Goal: Use online tool/utility: Utilize a website feature to perform a specific function

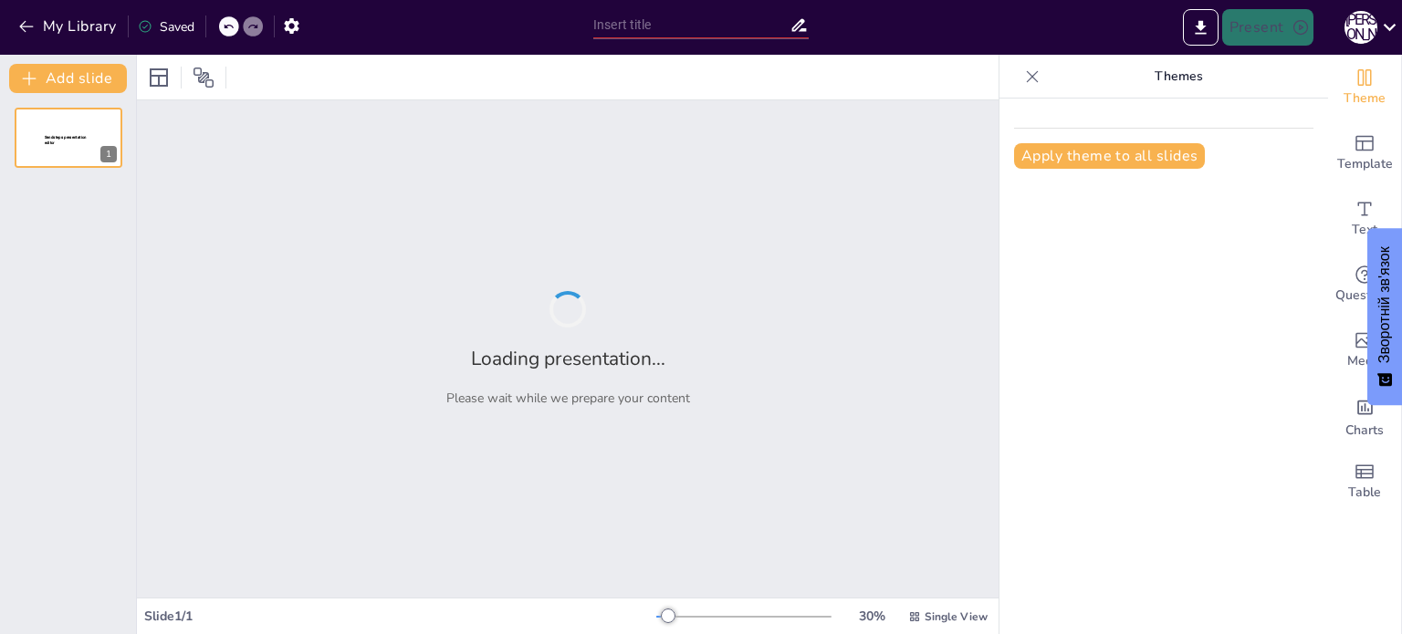
type input "Інноваційні технології у розвитку здорового харчування"
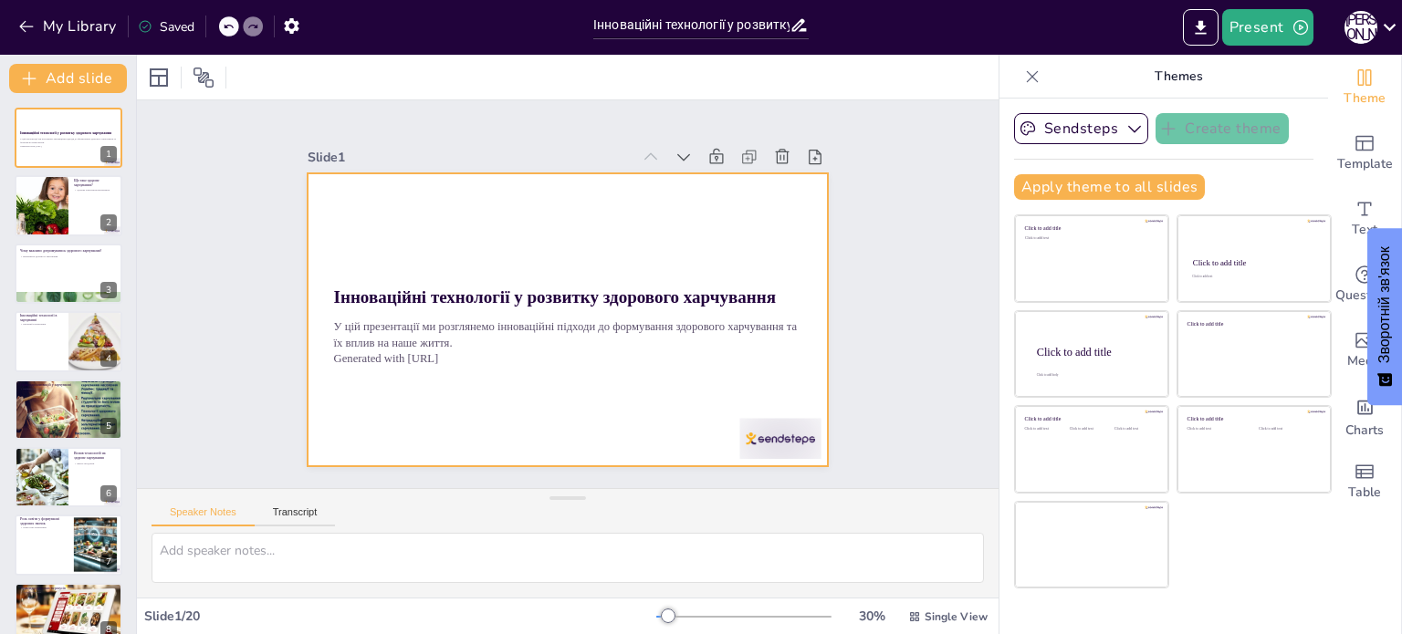
checkbox input "true"
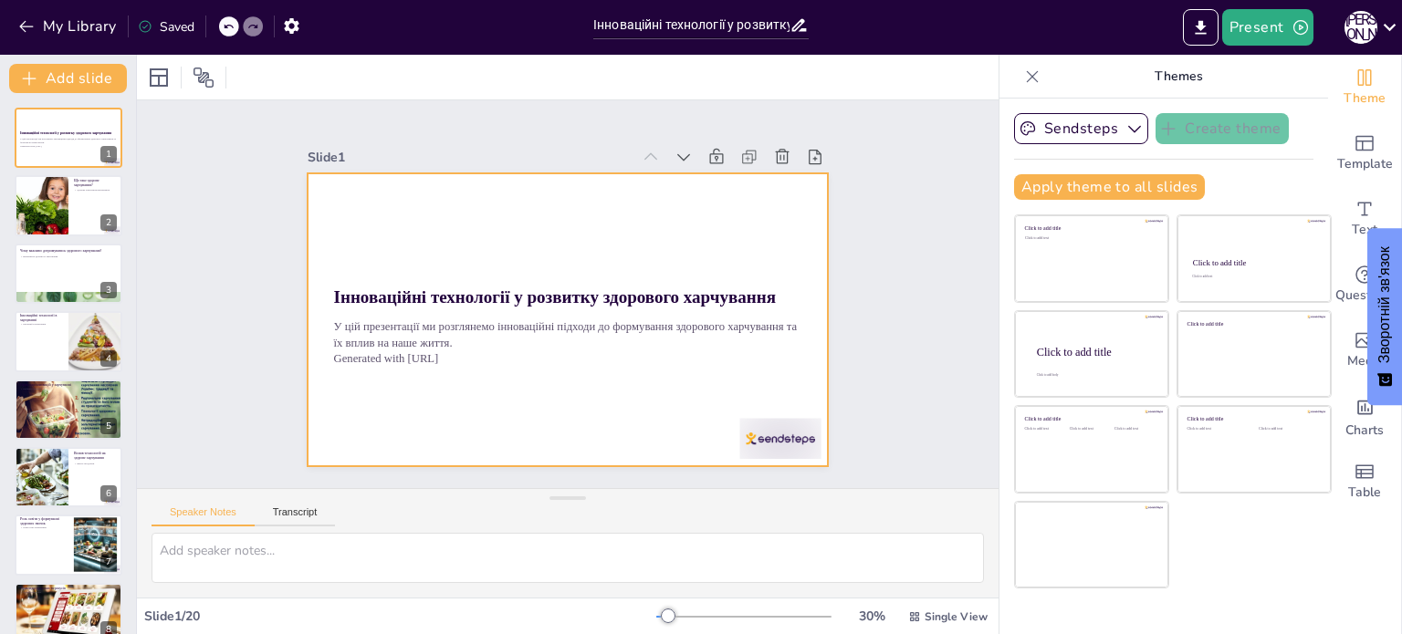
checkbox input "true"
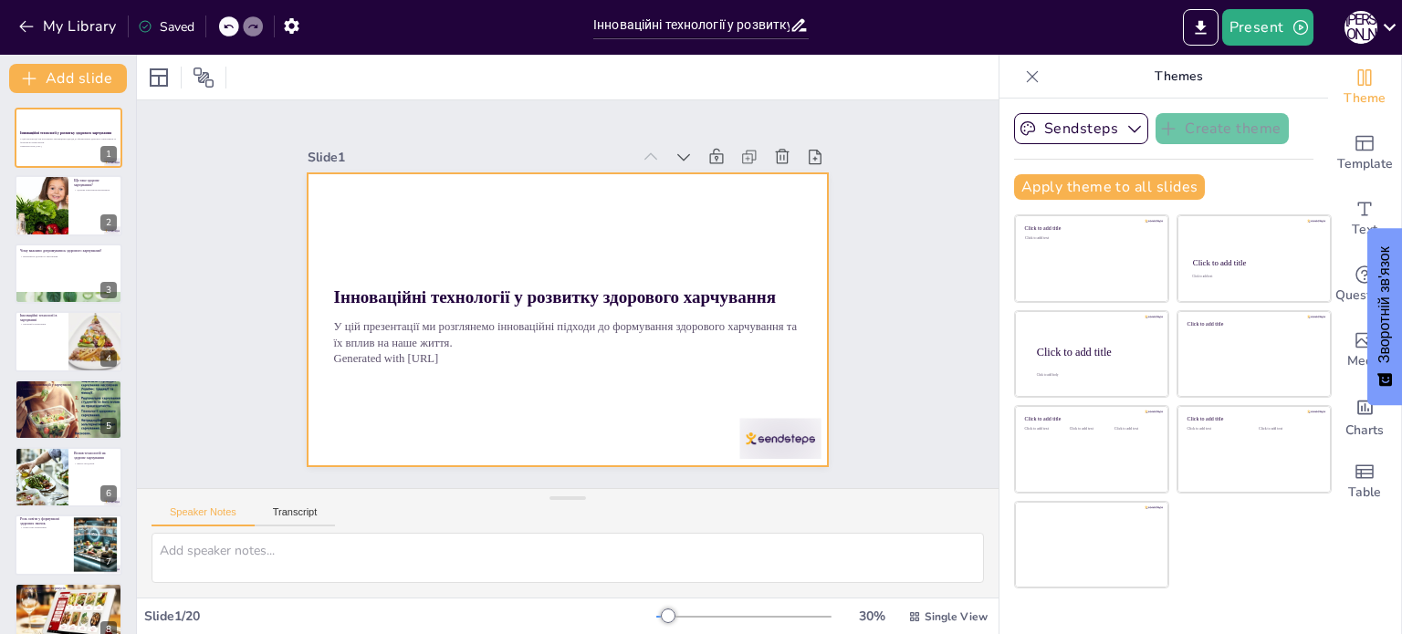
checkbox input "true"
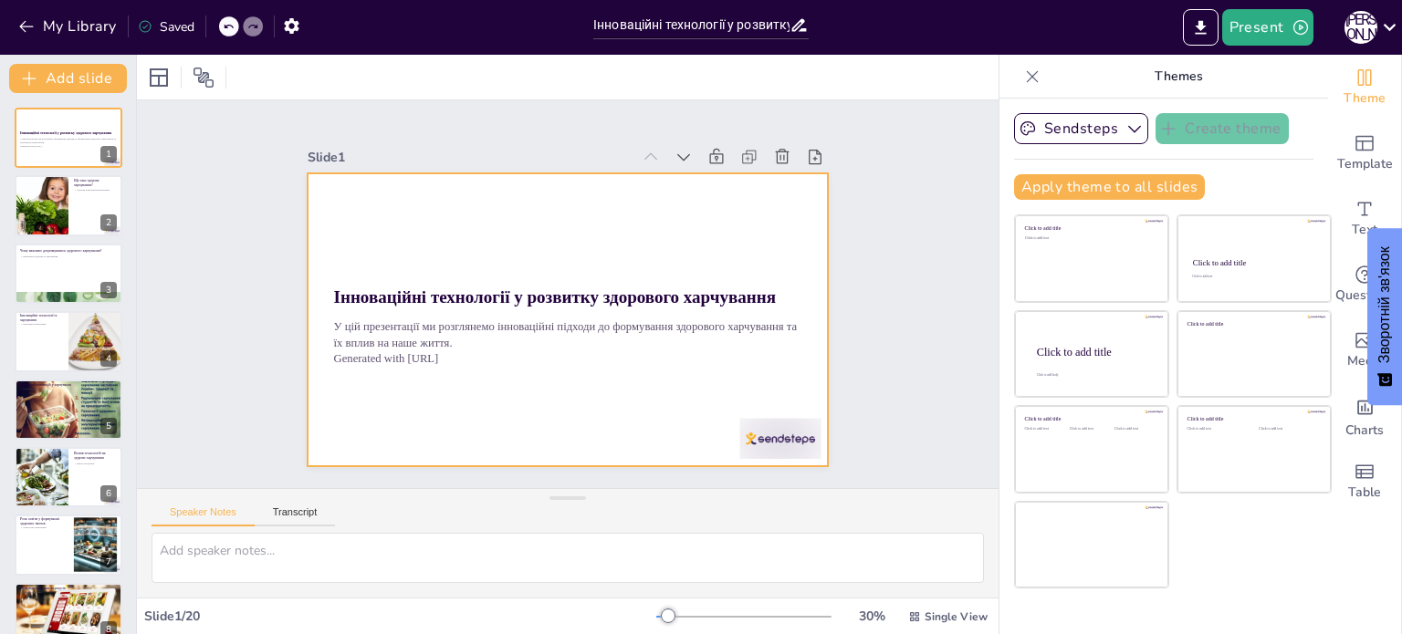
checkbox input "true"
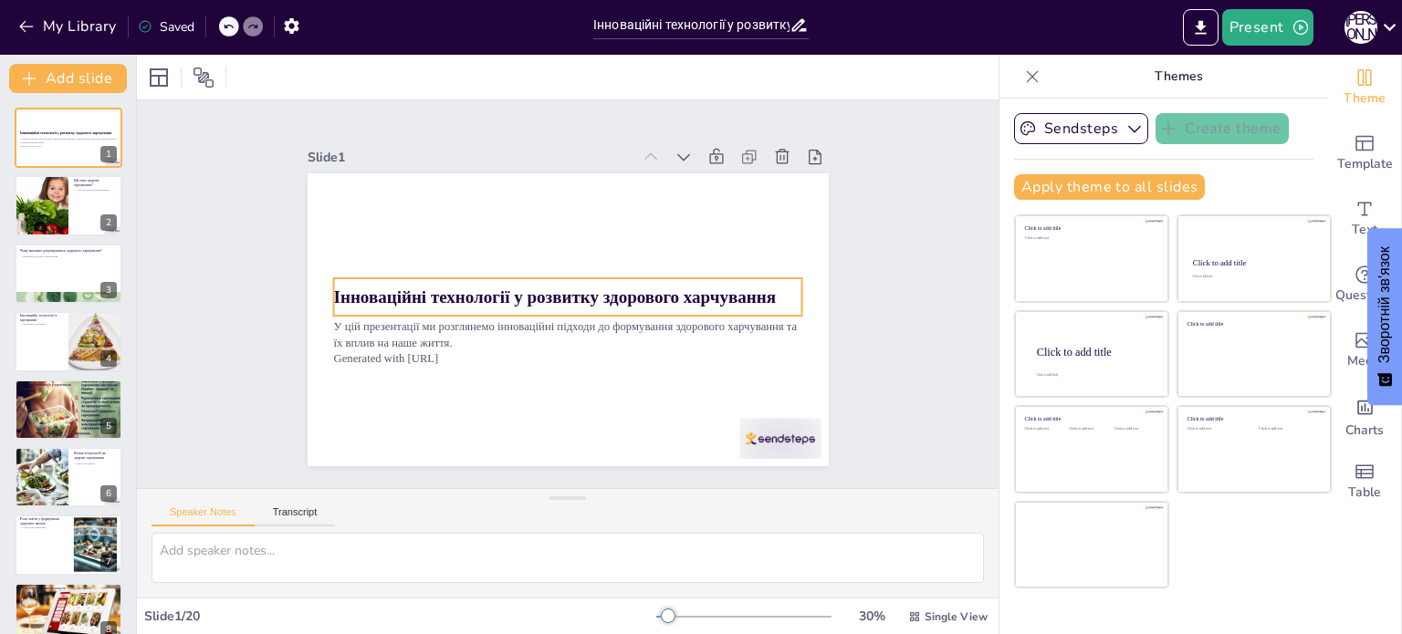
checkbox input "true"
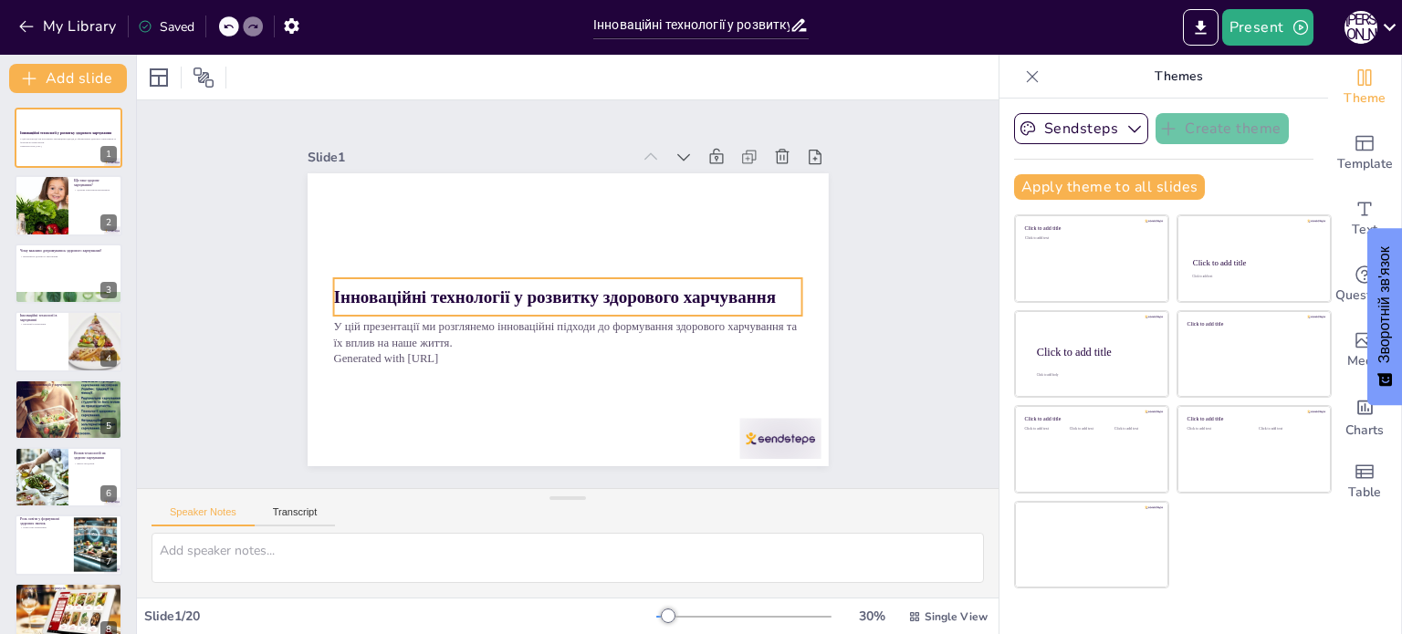
checkbox input "true"
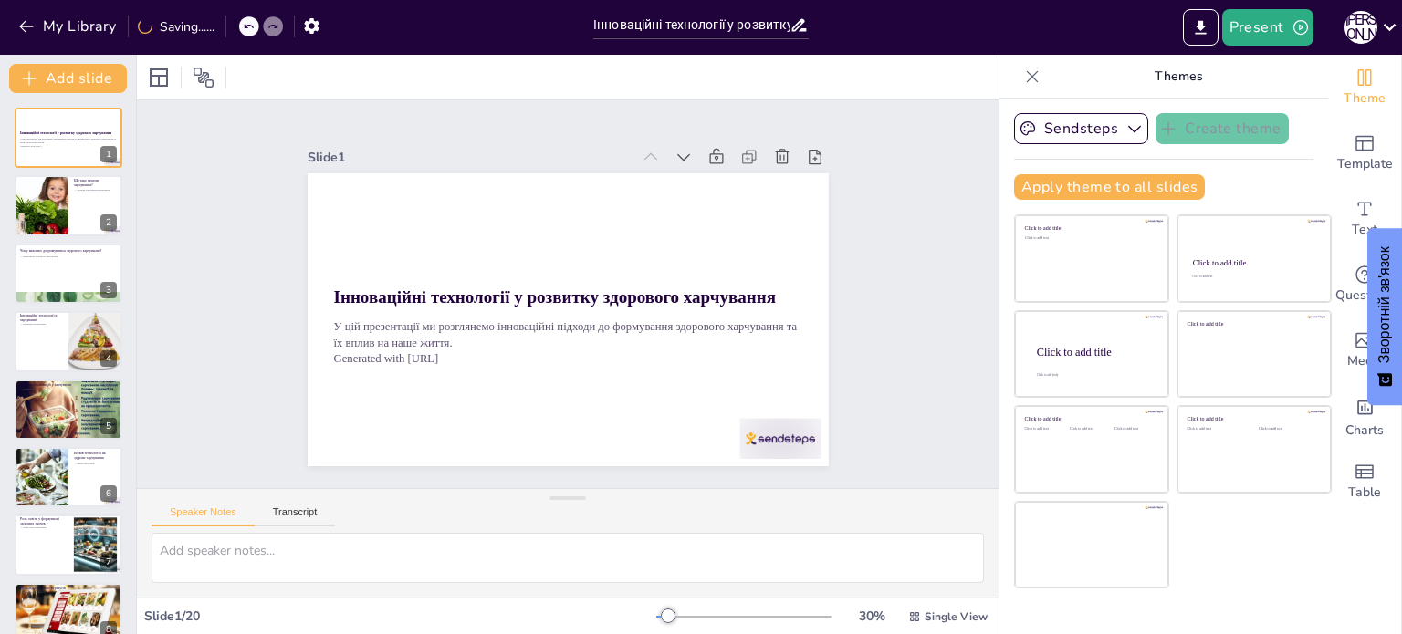
checkbox input "true"
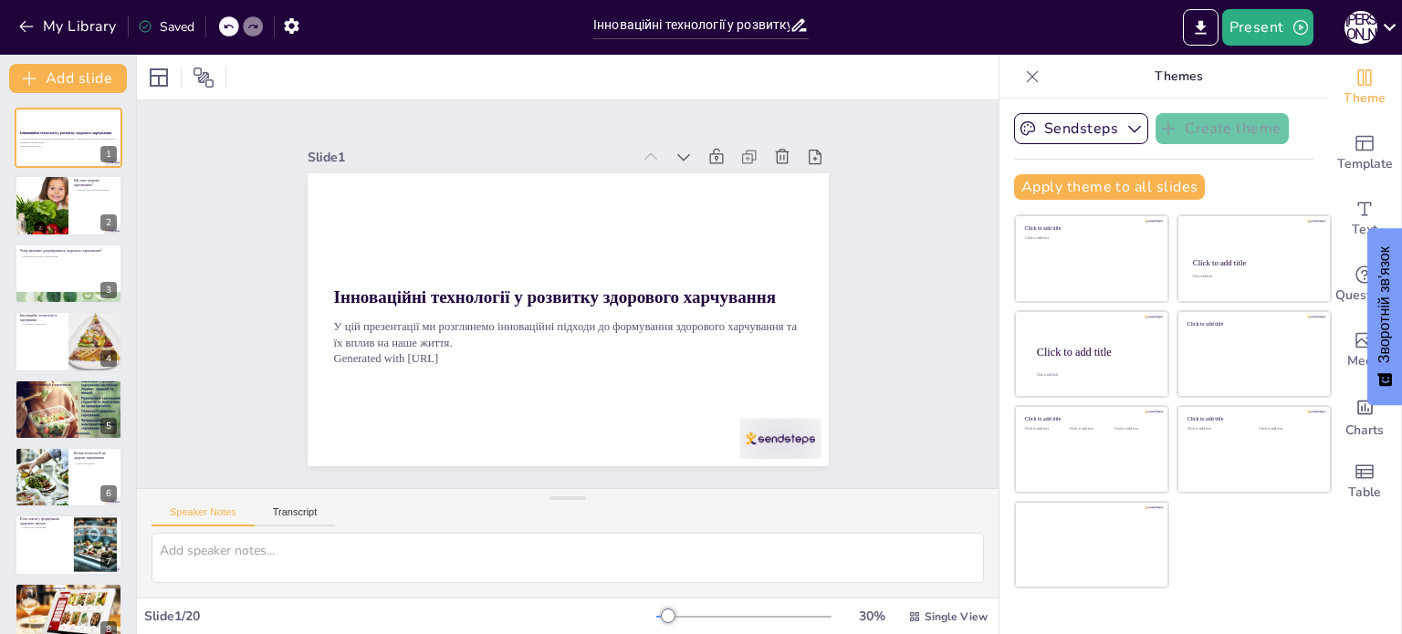
checkbox input "true"
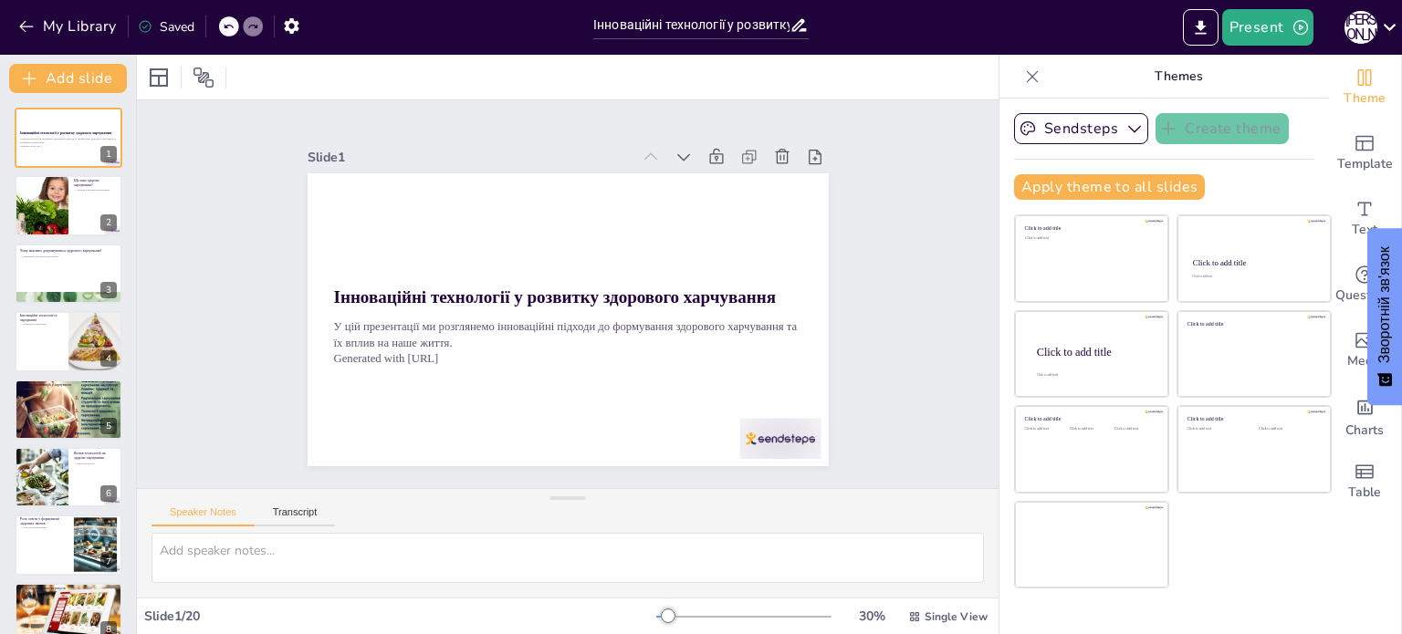
checkbox input "true"
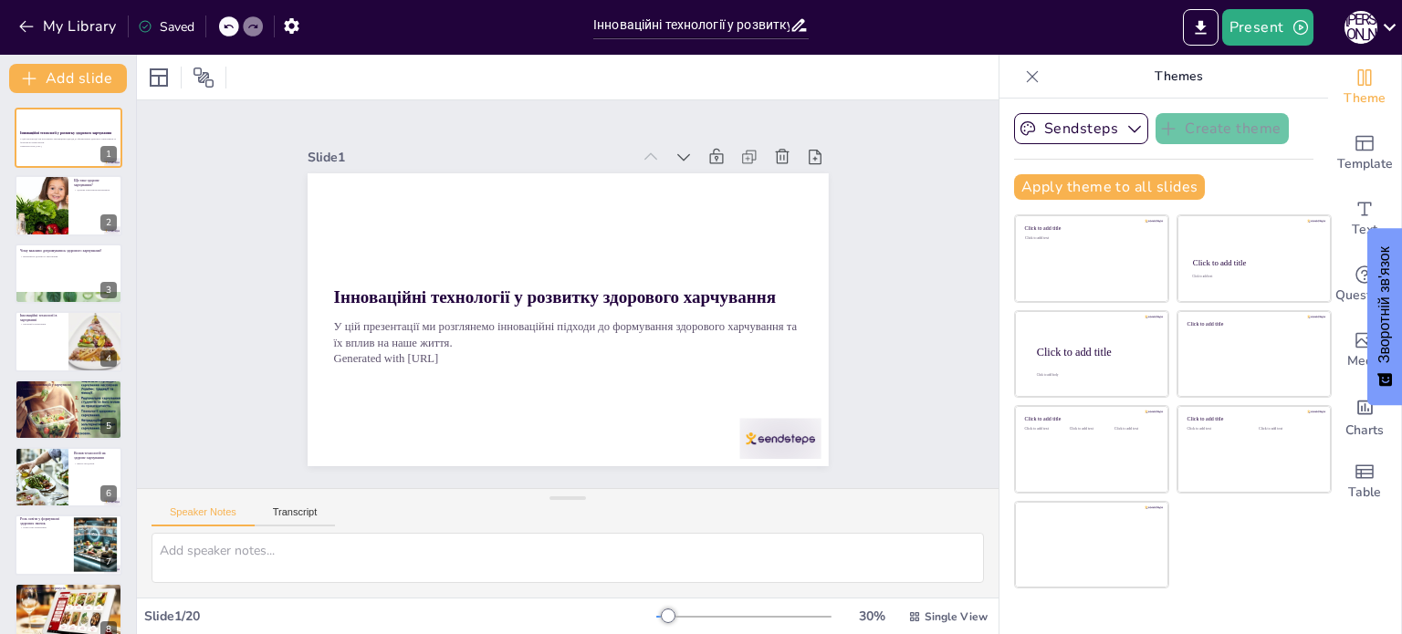
checkbox input "true"
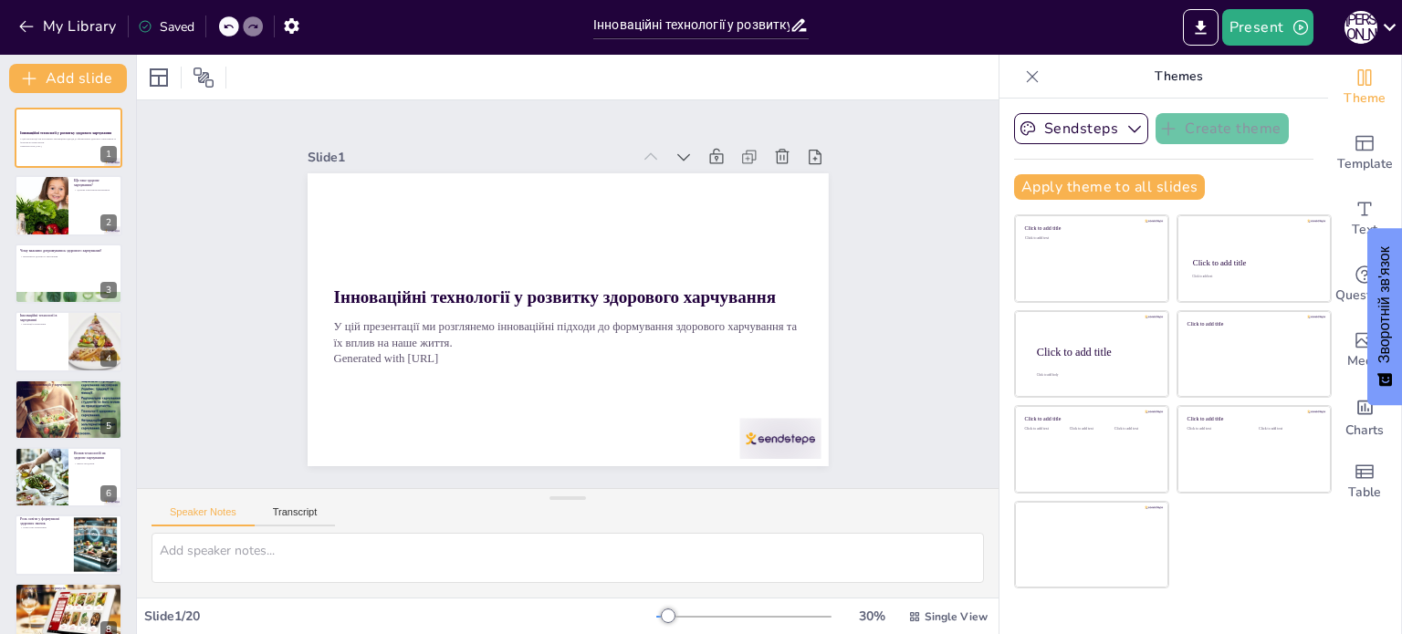
checkbox input "true"
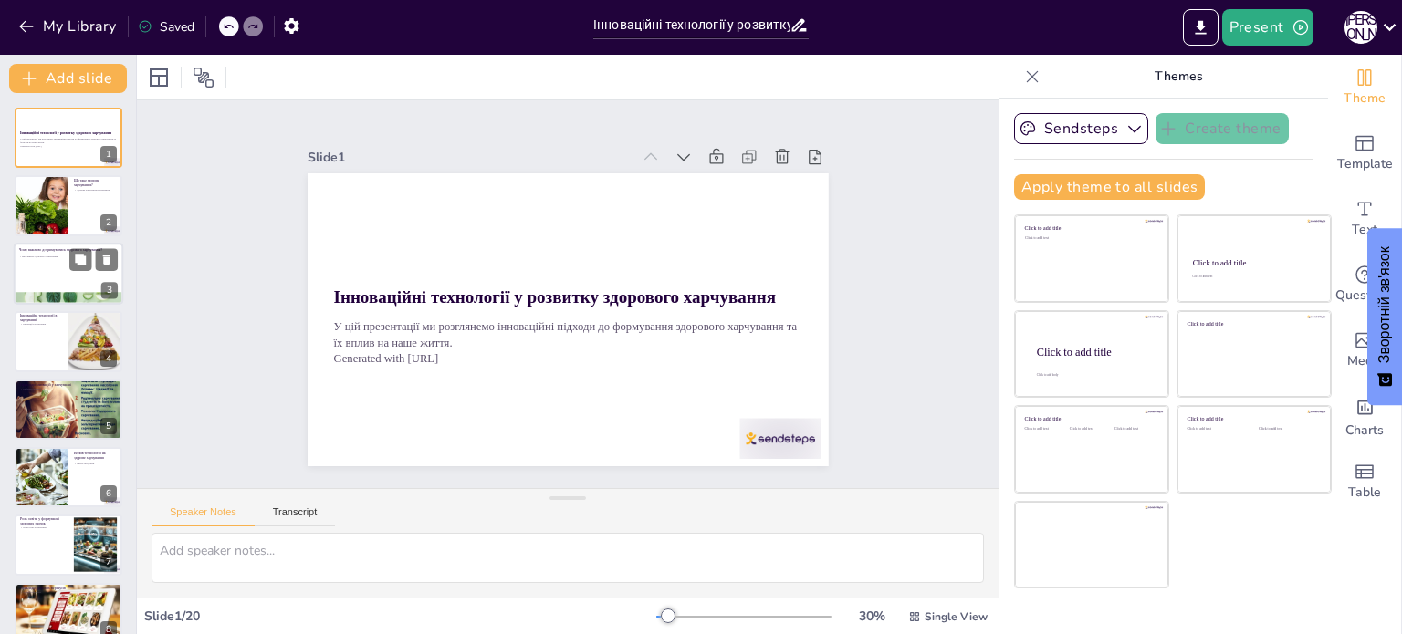
checkbox input "true"
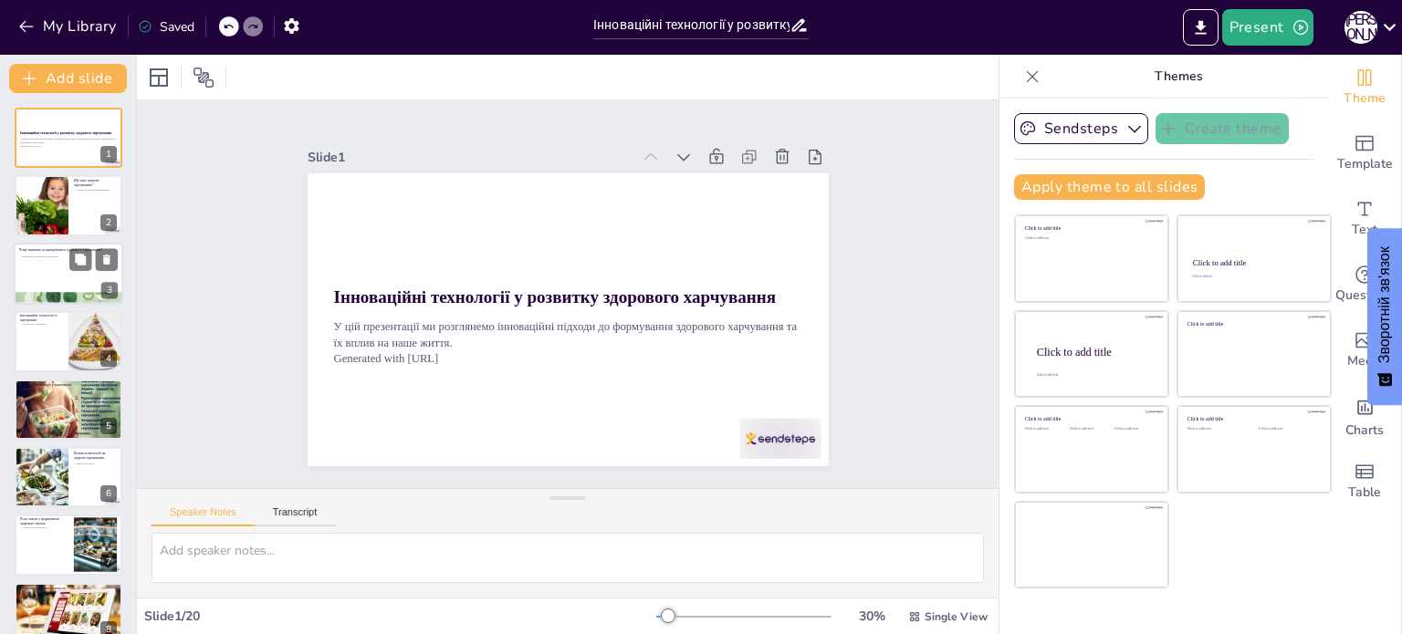
checkbox input "true"
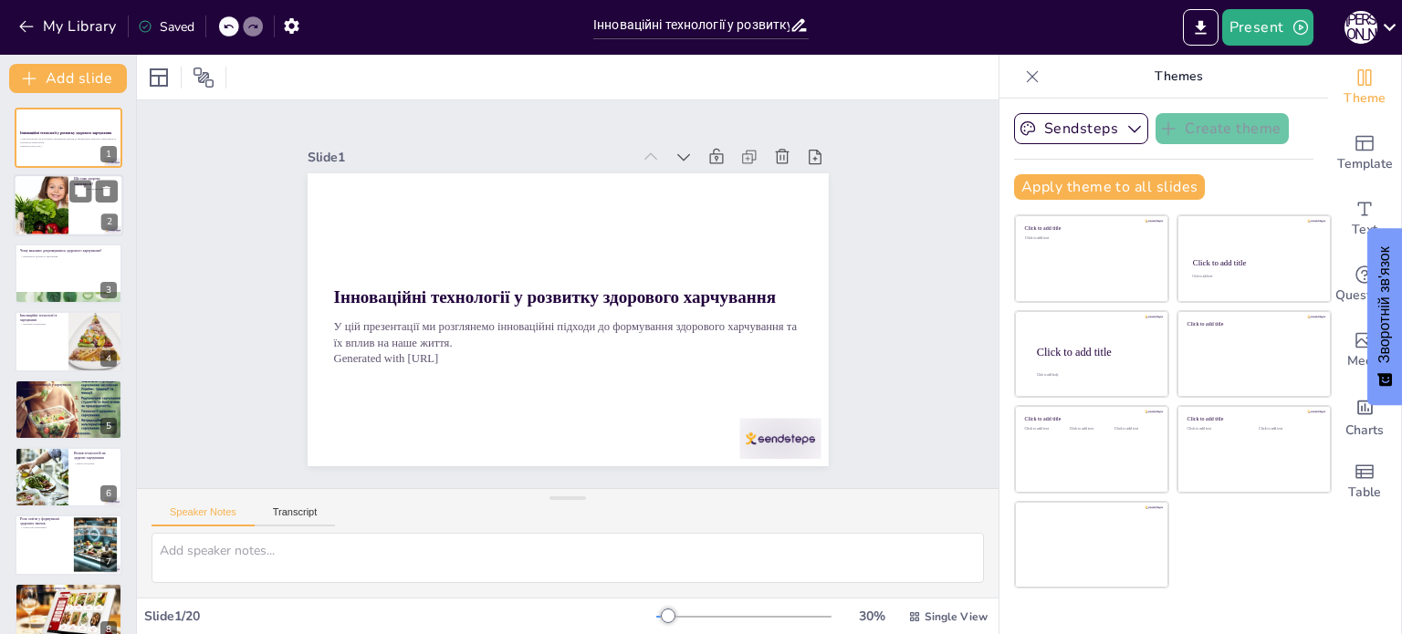
checkbox input "true"
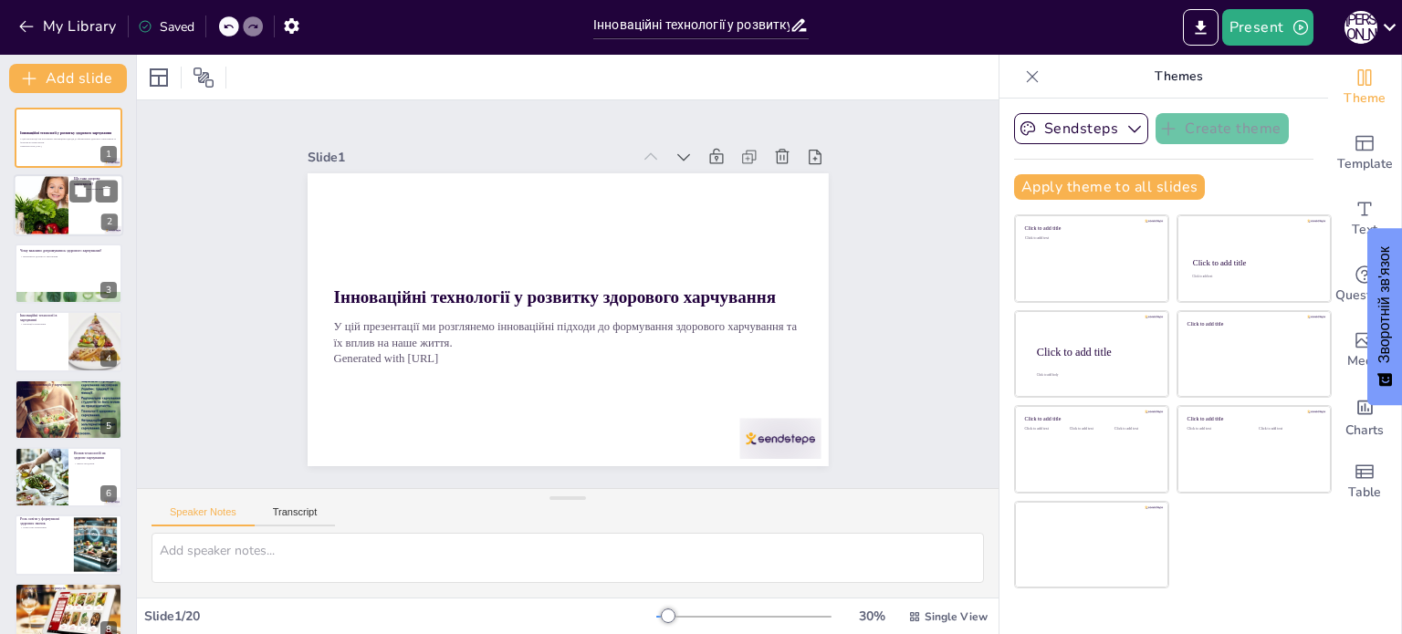
checkbox input "true"
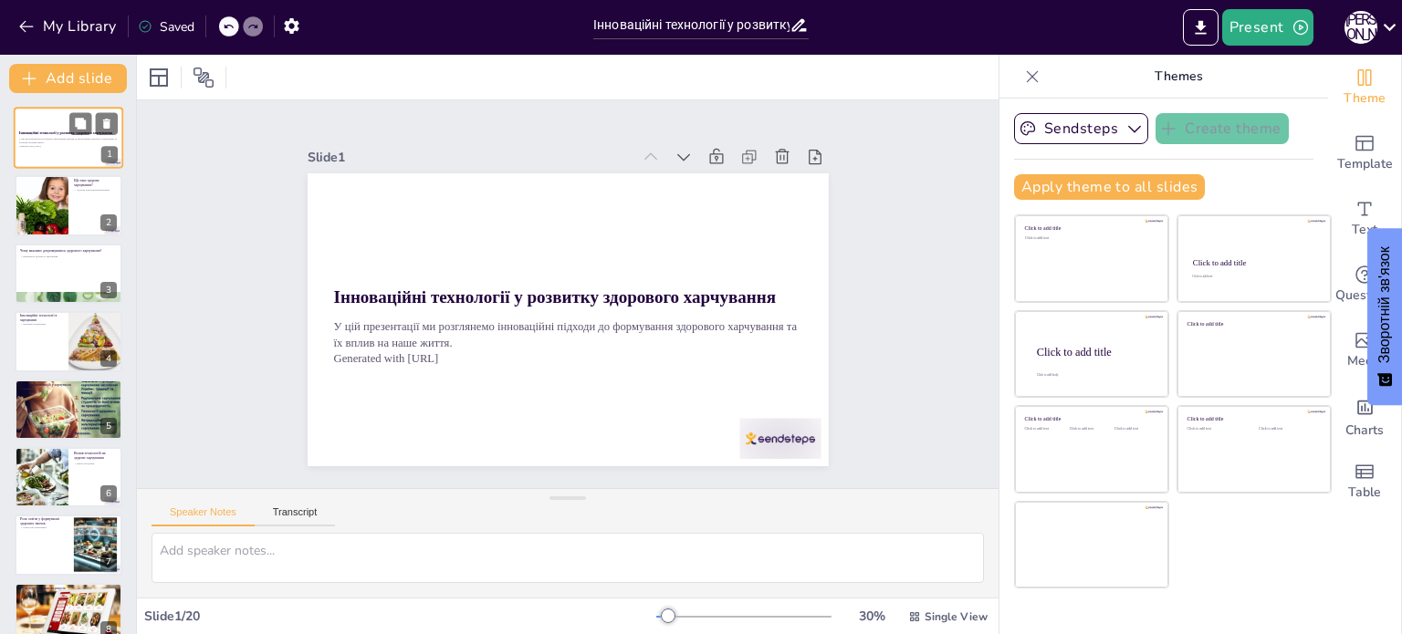
checkbox input "true"
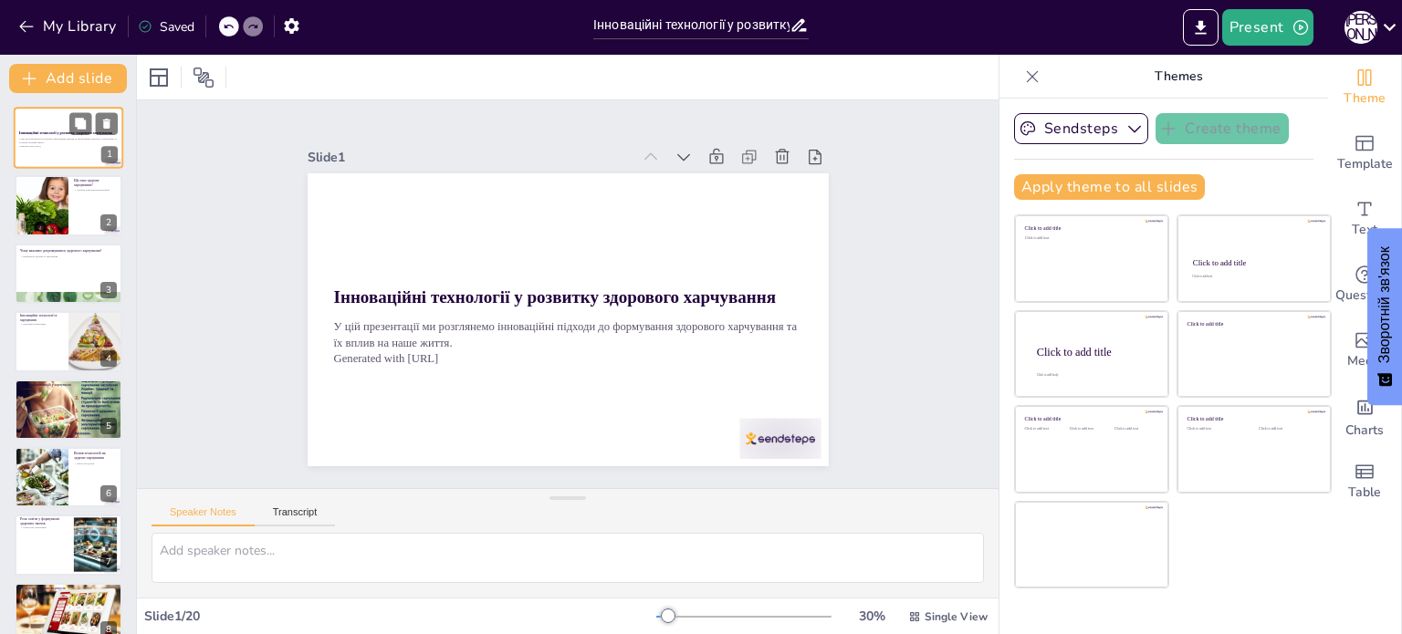
checkbox input "true"
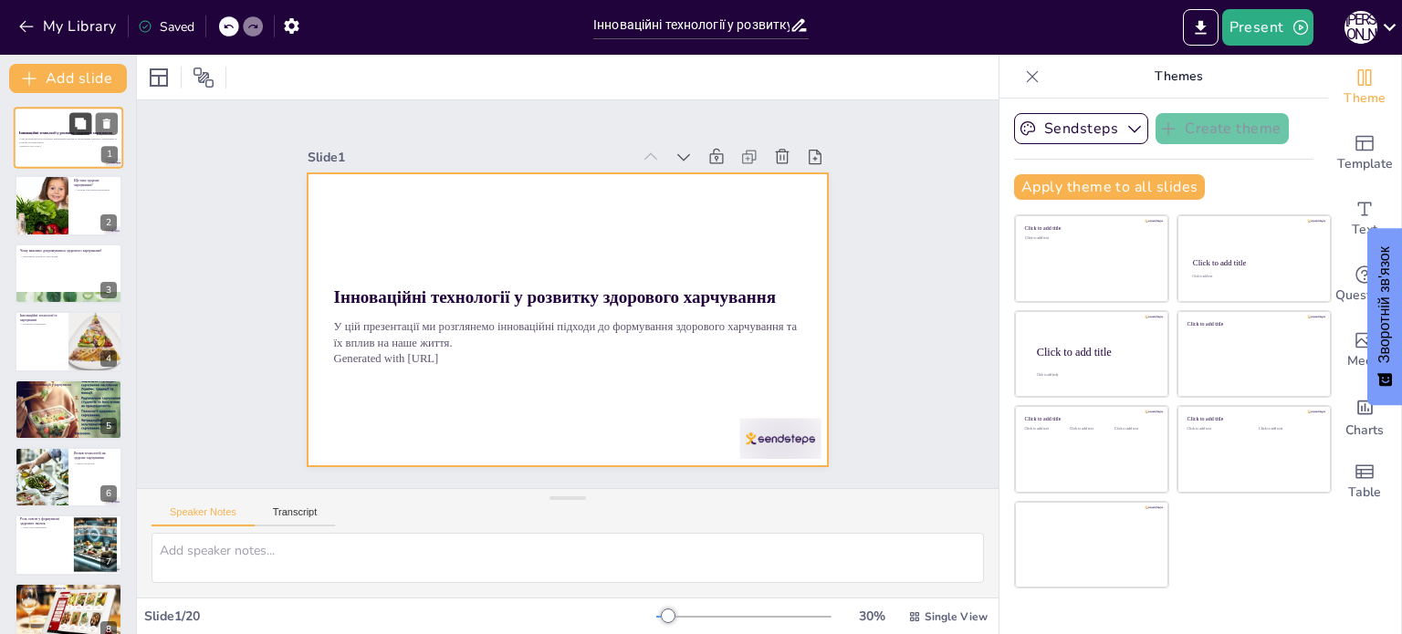
checkbox input "true"
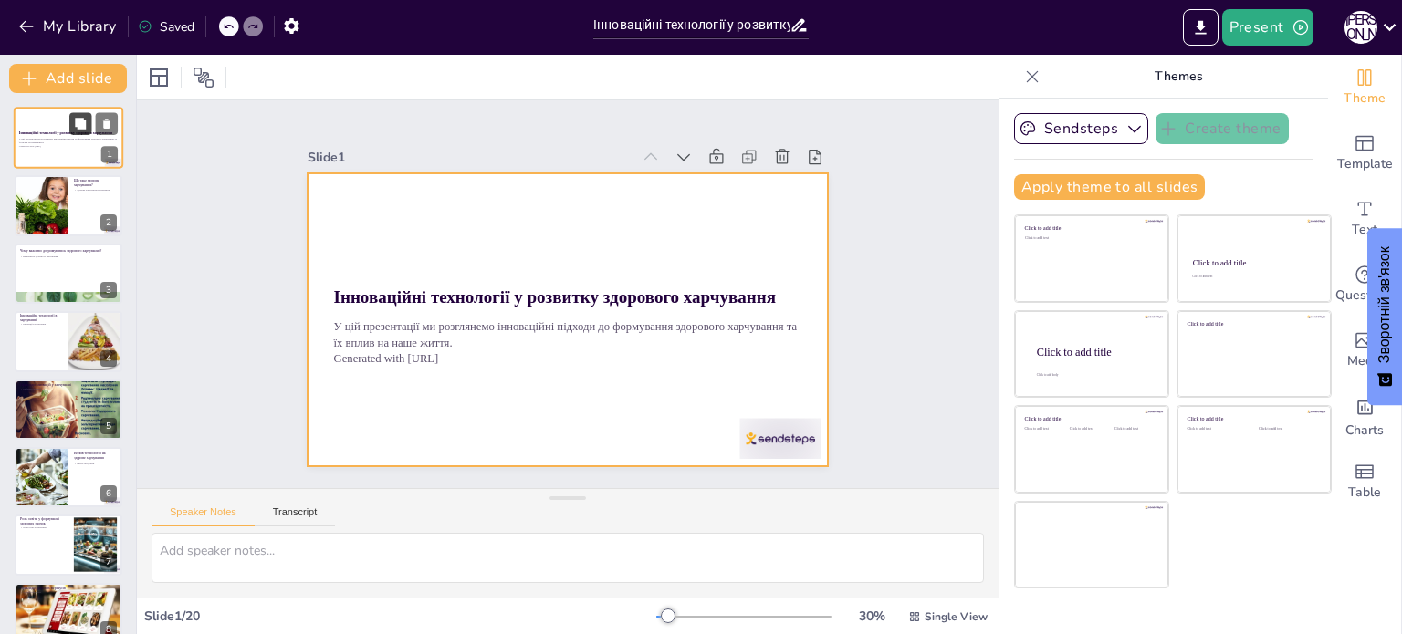
checkbox input "true"
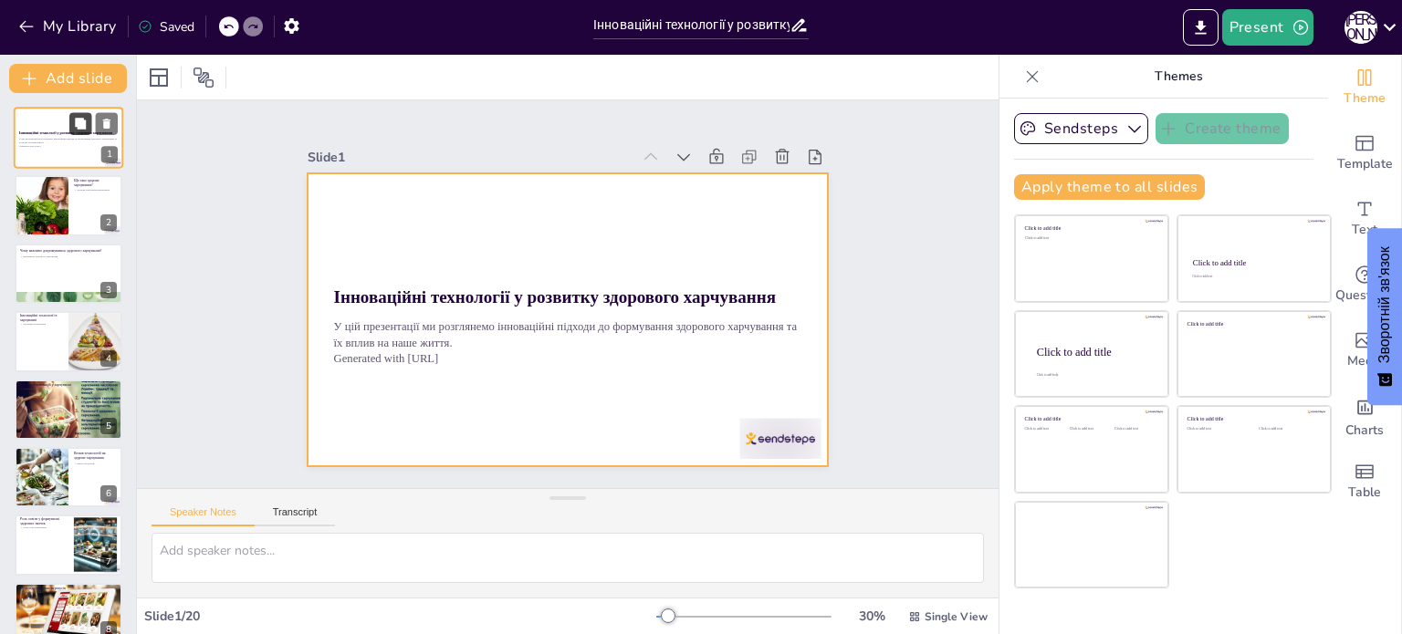
checkbox input "true"
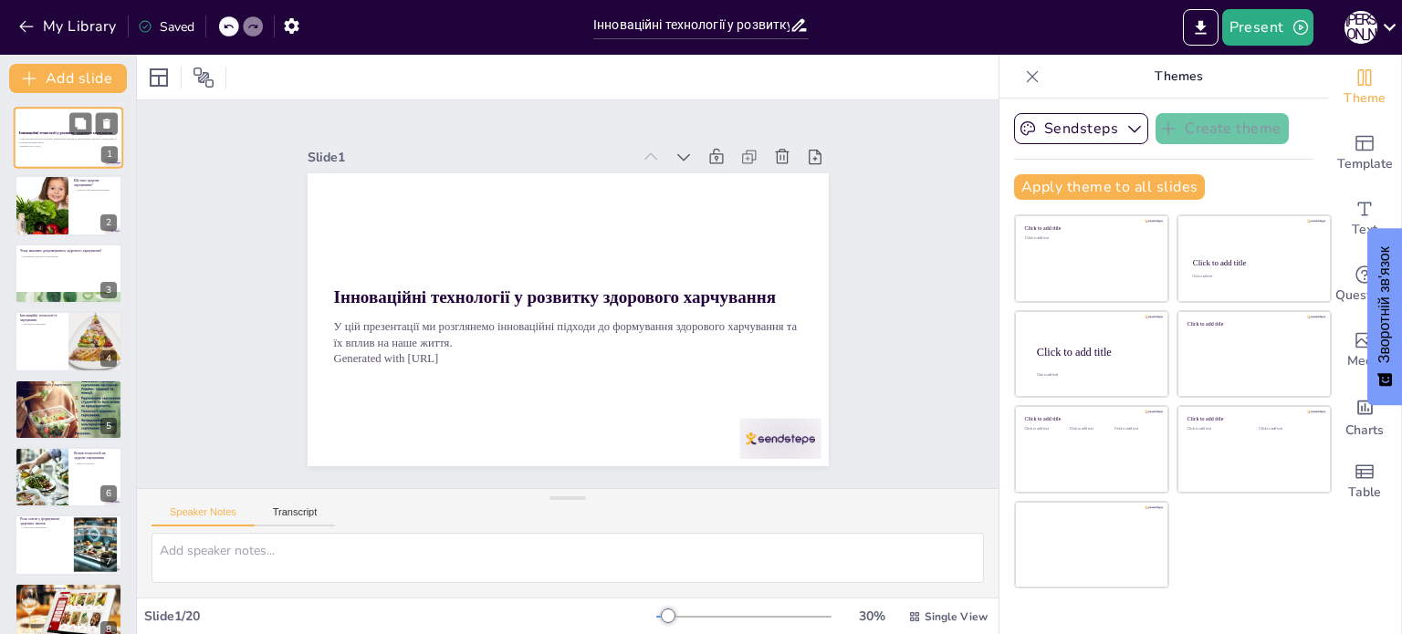
checkbox input "true"
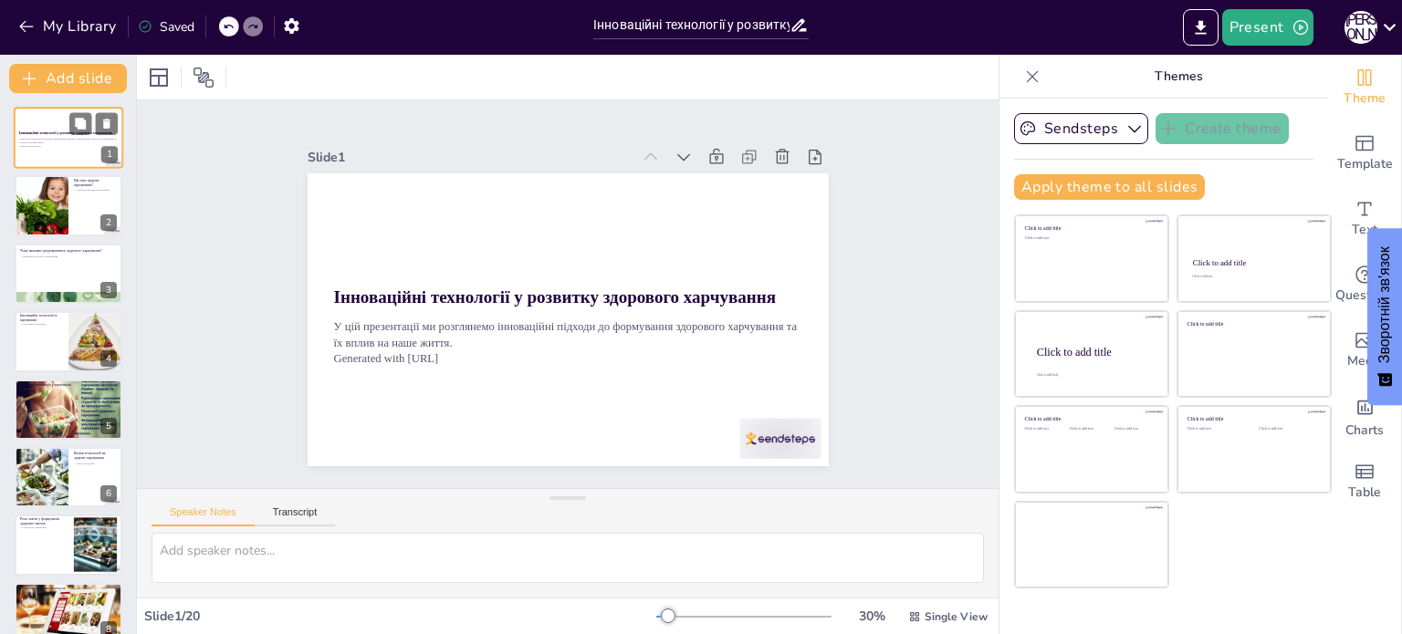
checkbox input "true"
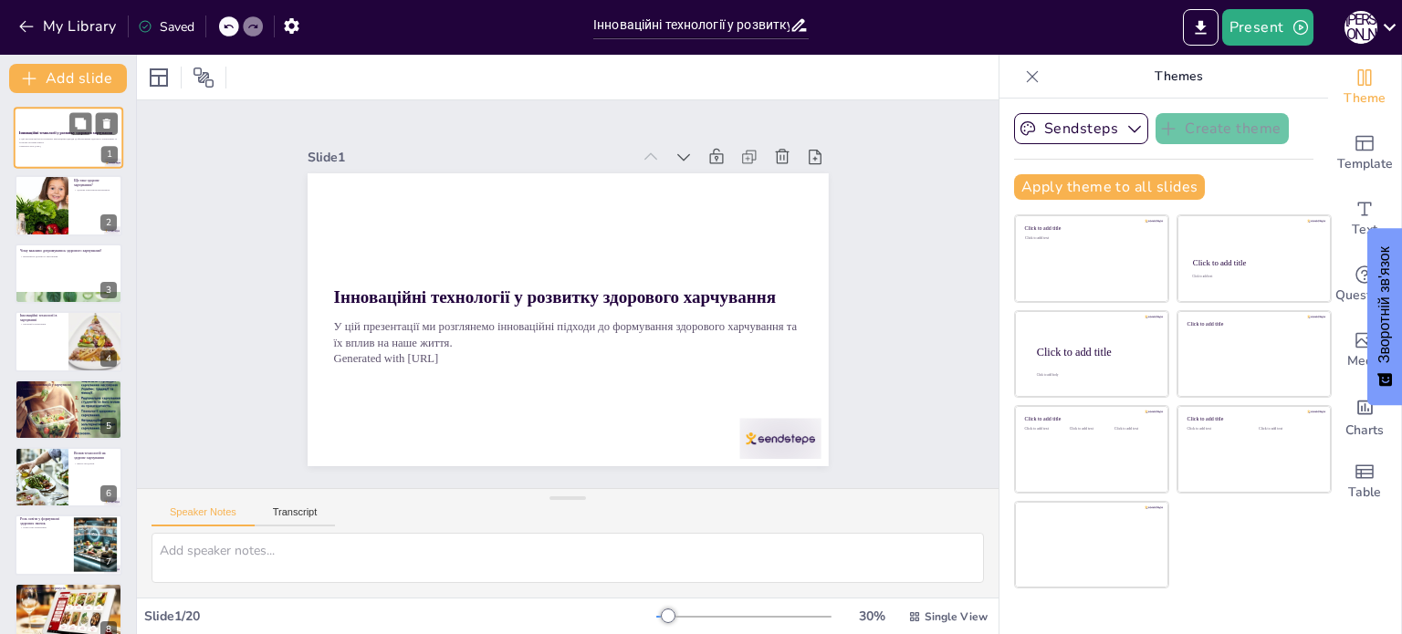
checkbox input "true"
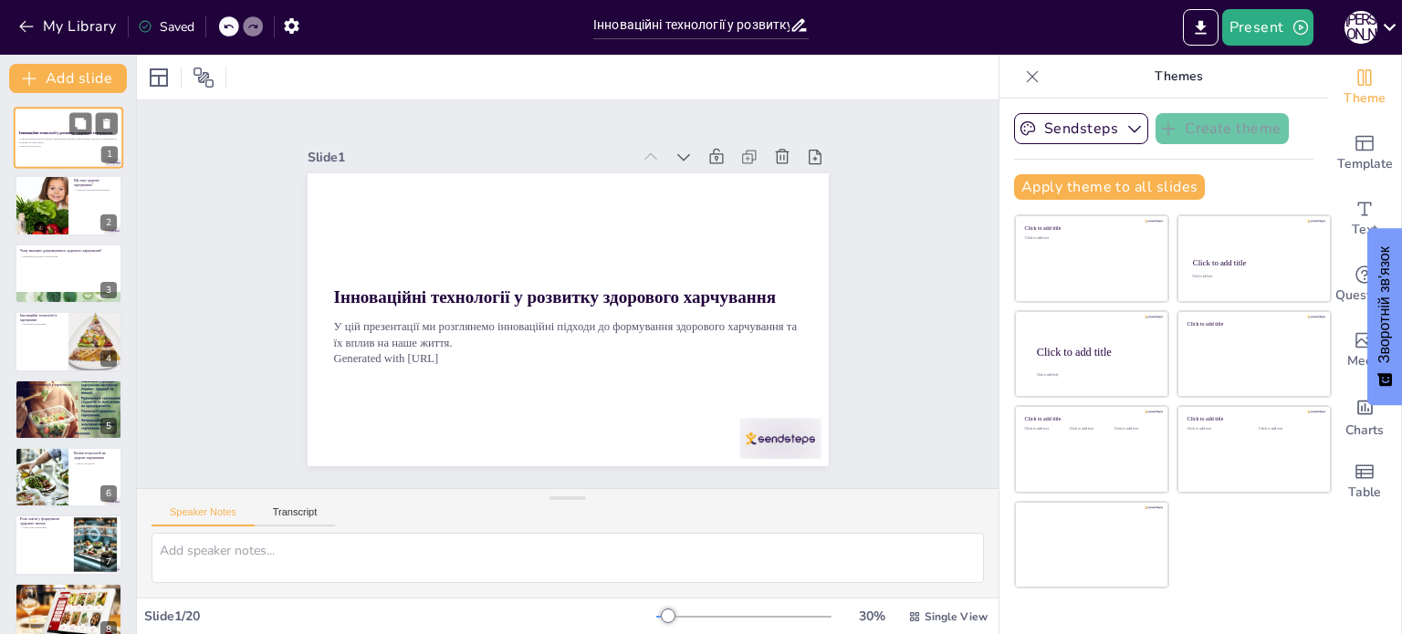
checkbox input "true"
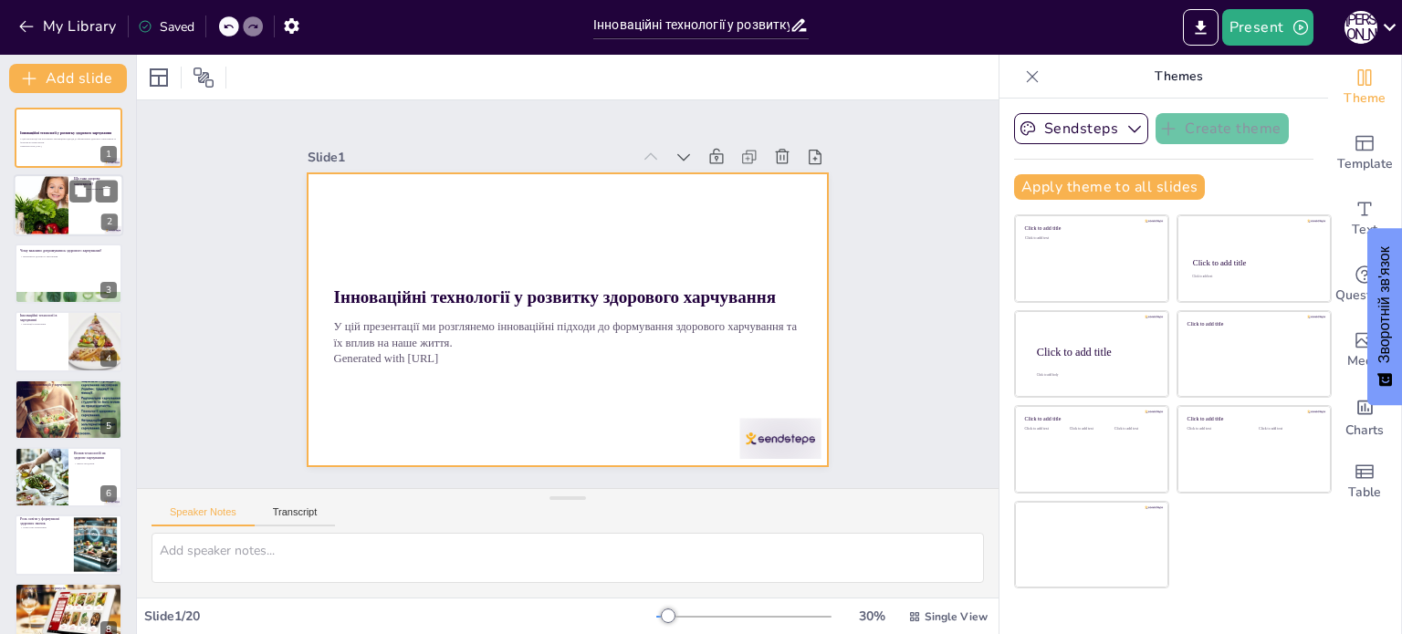
checkbox input "true"
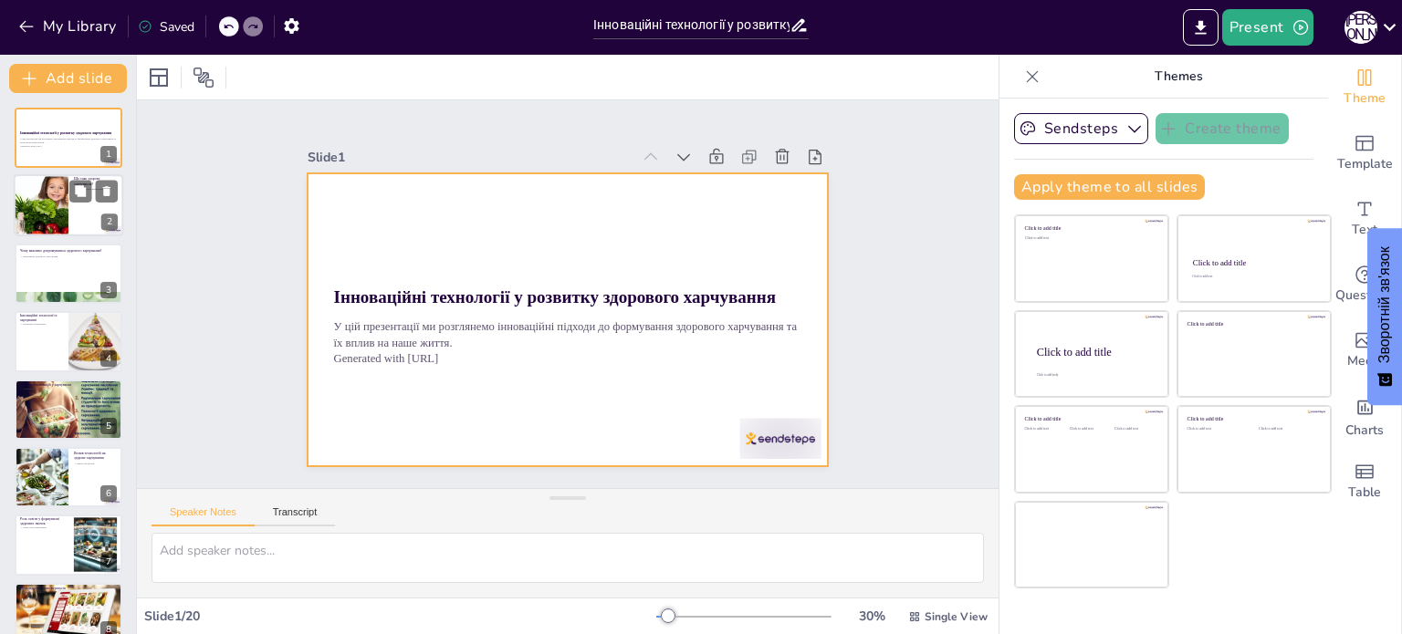
checkbox input "true"
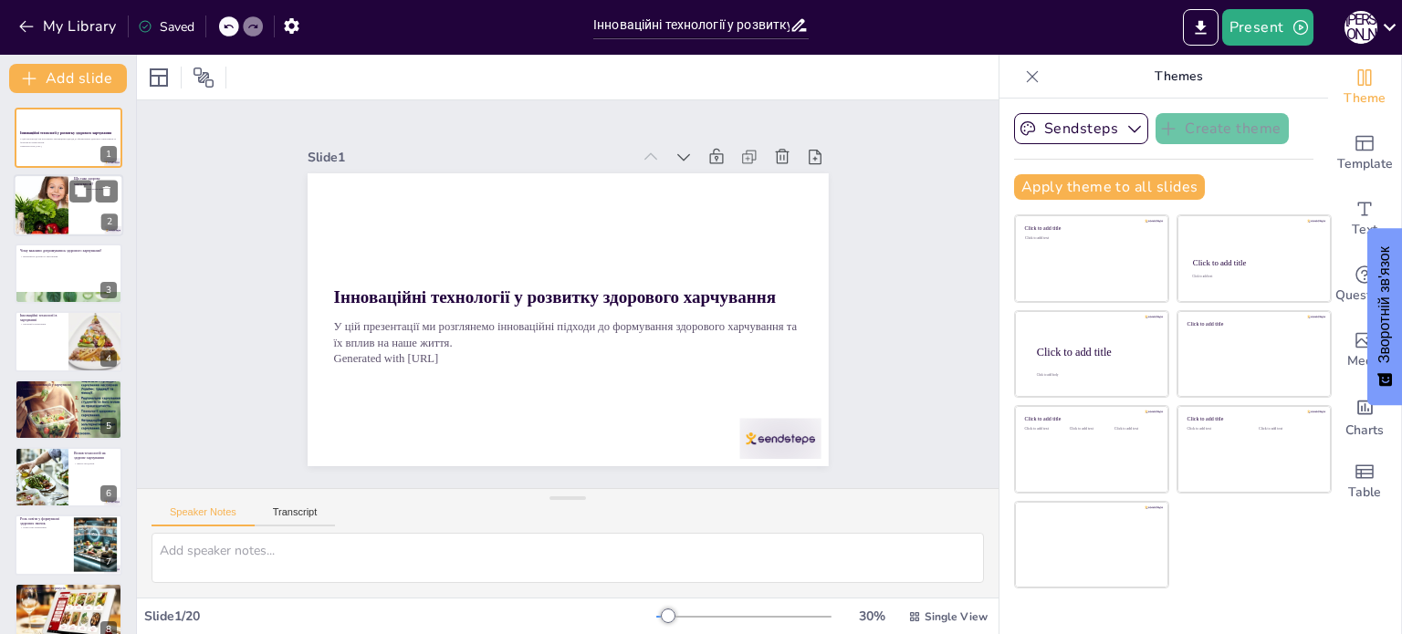
click at [61, 207] on div at bounding box center [40, 206] width 123 height 62
type textarea "Здорове харчування - це основа для фізичного і психічного здоров'я. Важливо роз…"
checkbox input "true"
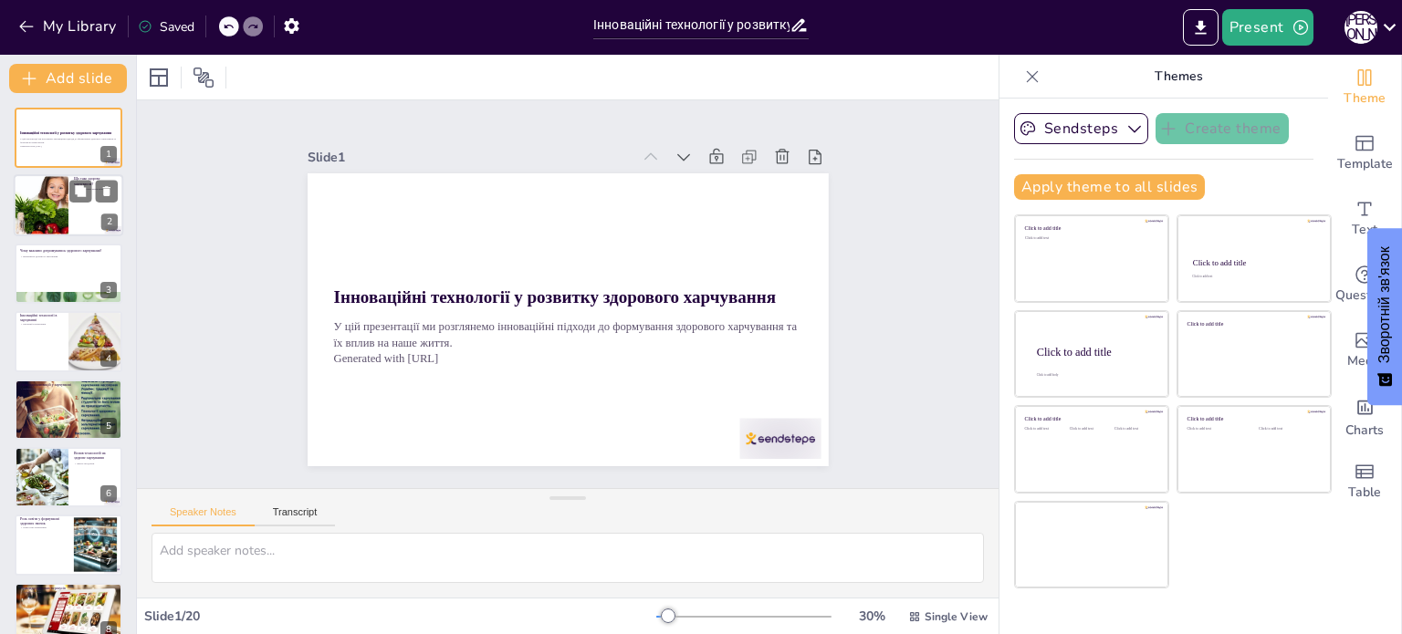
checkbox input "true"
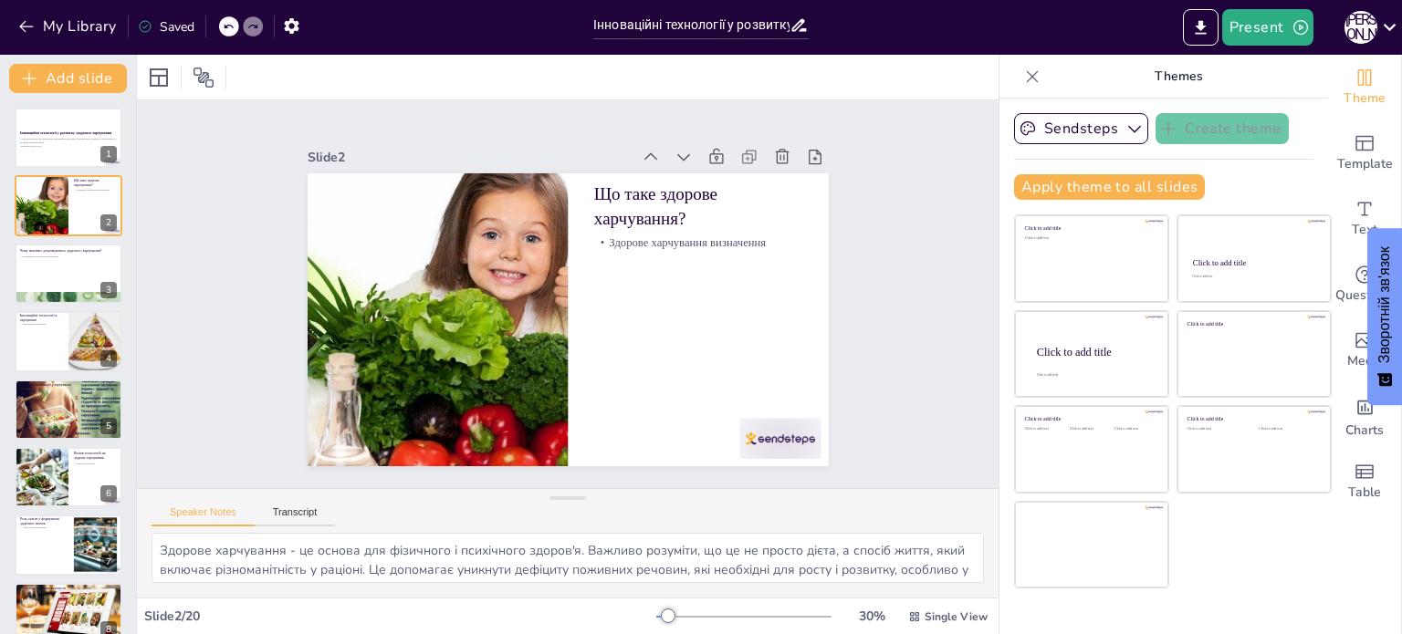
checkbox input "true"
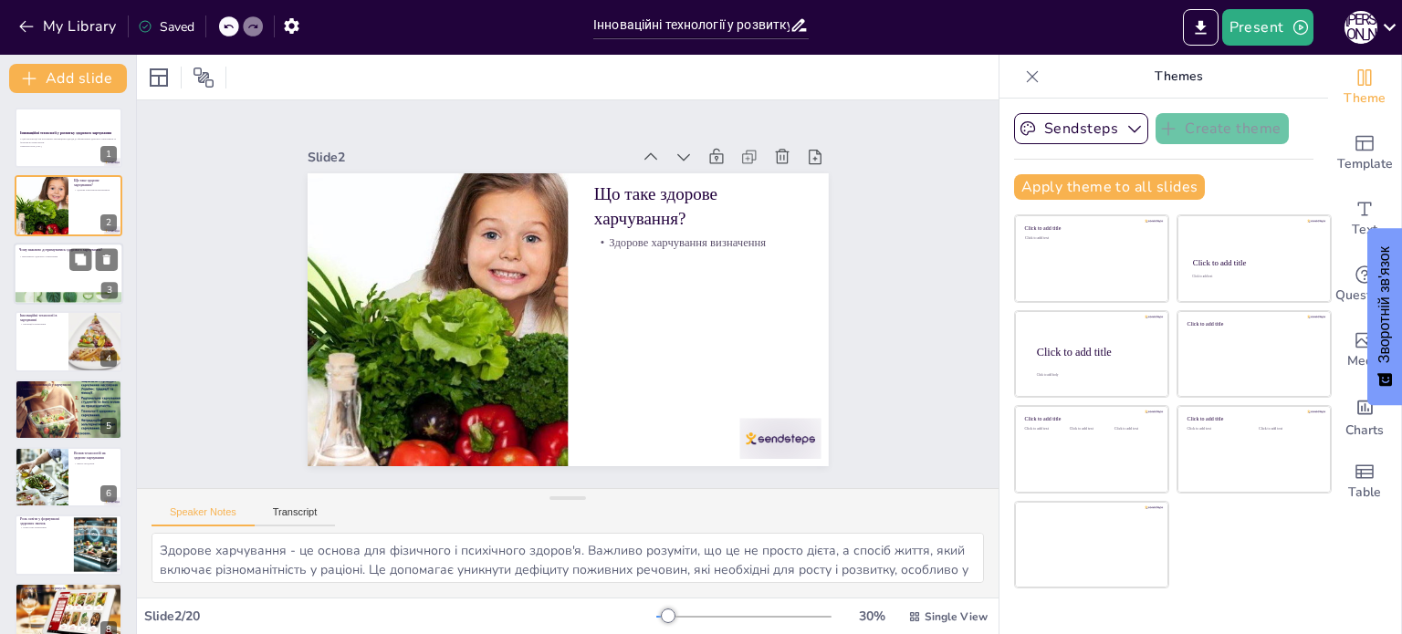
checkbox input "true"
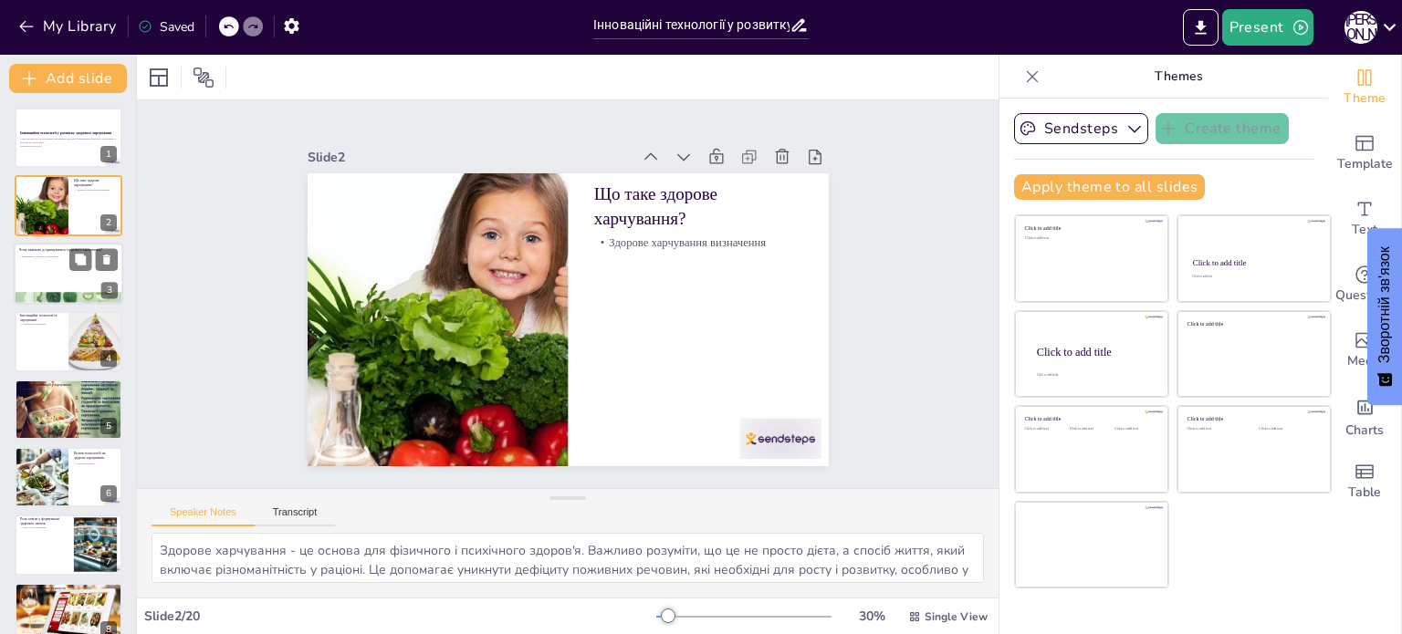
checkbox input "true"
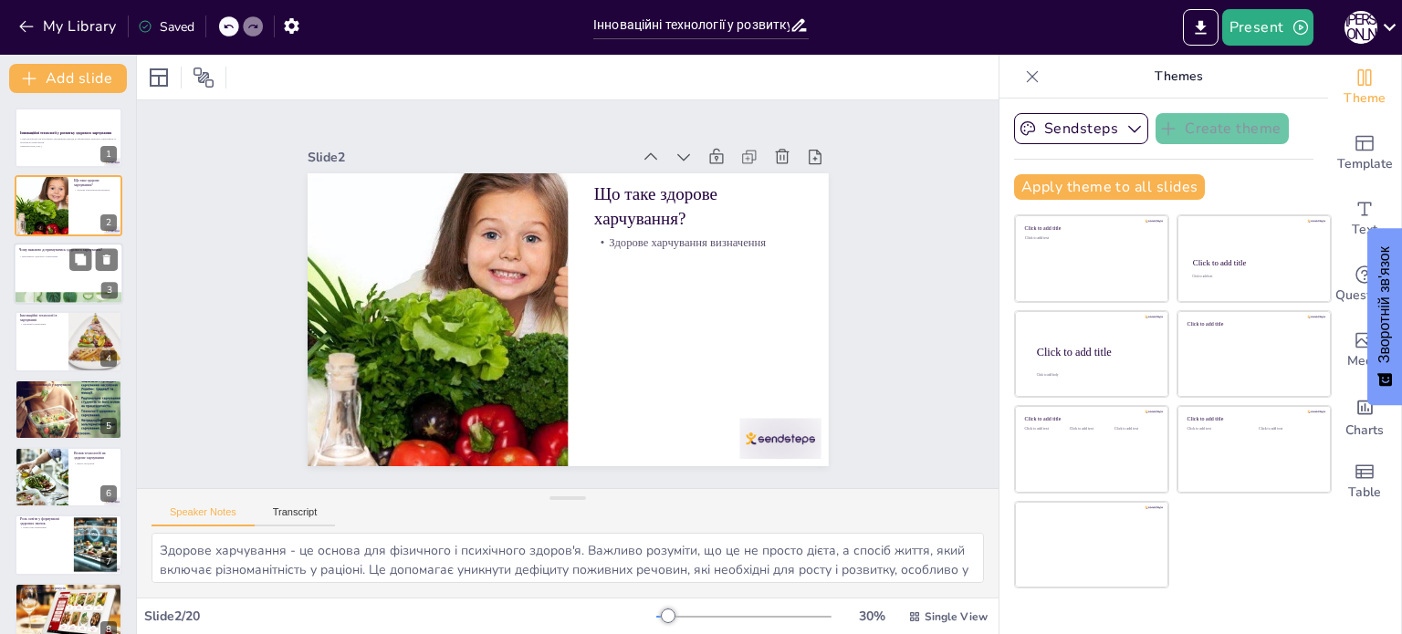
checkbox input "true"
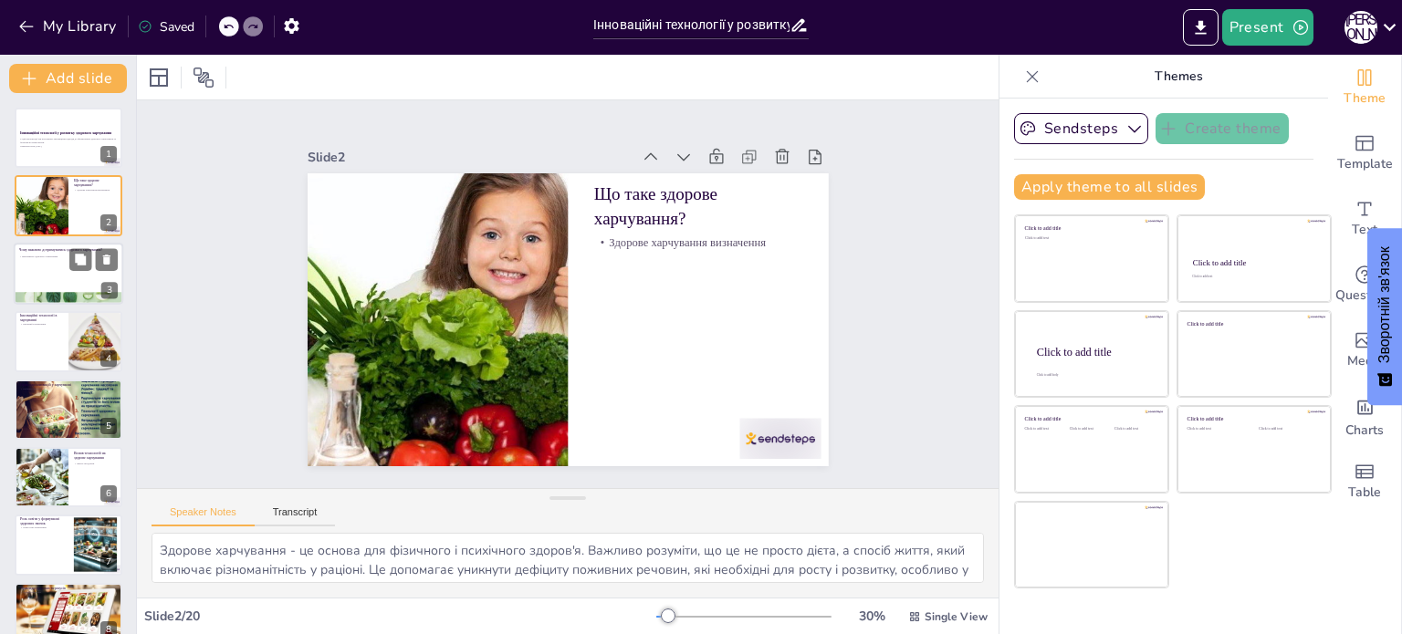
click at [66, 275] on div at bounding box center [68, 274] width 109 height 62
type textarea "Дотримання здорового харчування є критично важливим для підтримки загального ст…"
checkbox input "true"
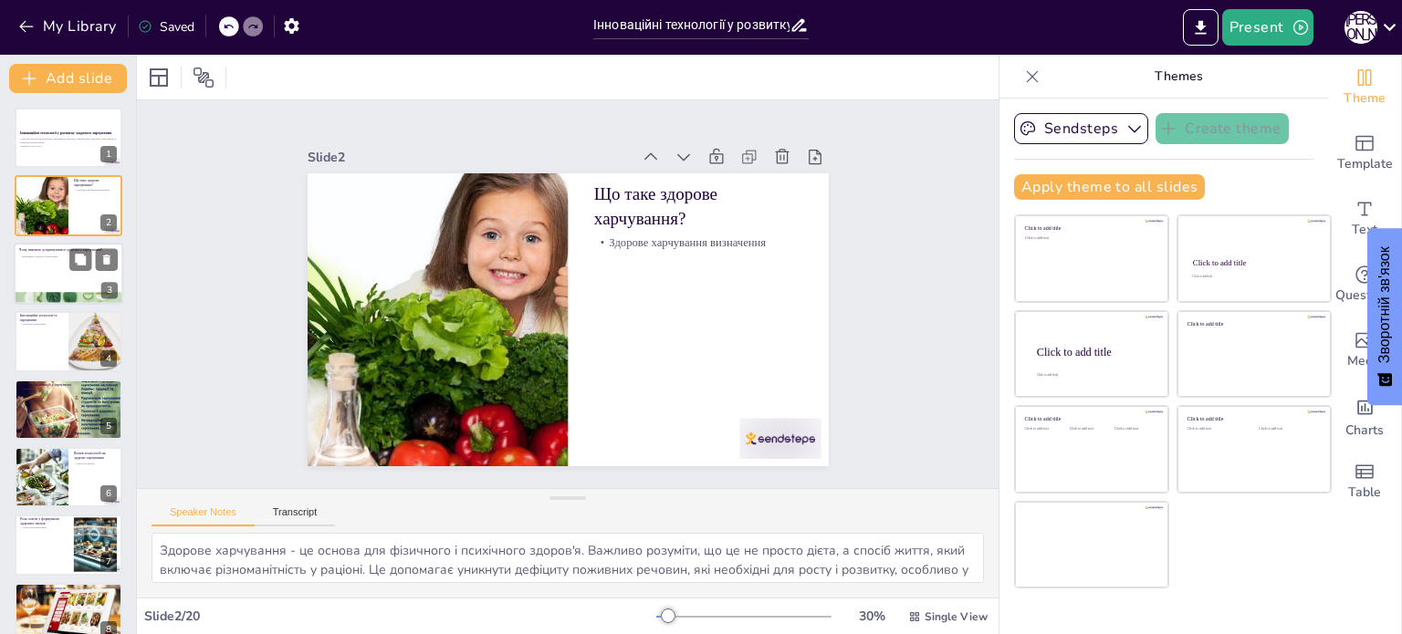
checkbox input "true"
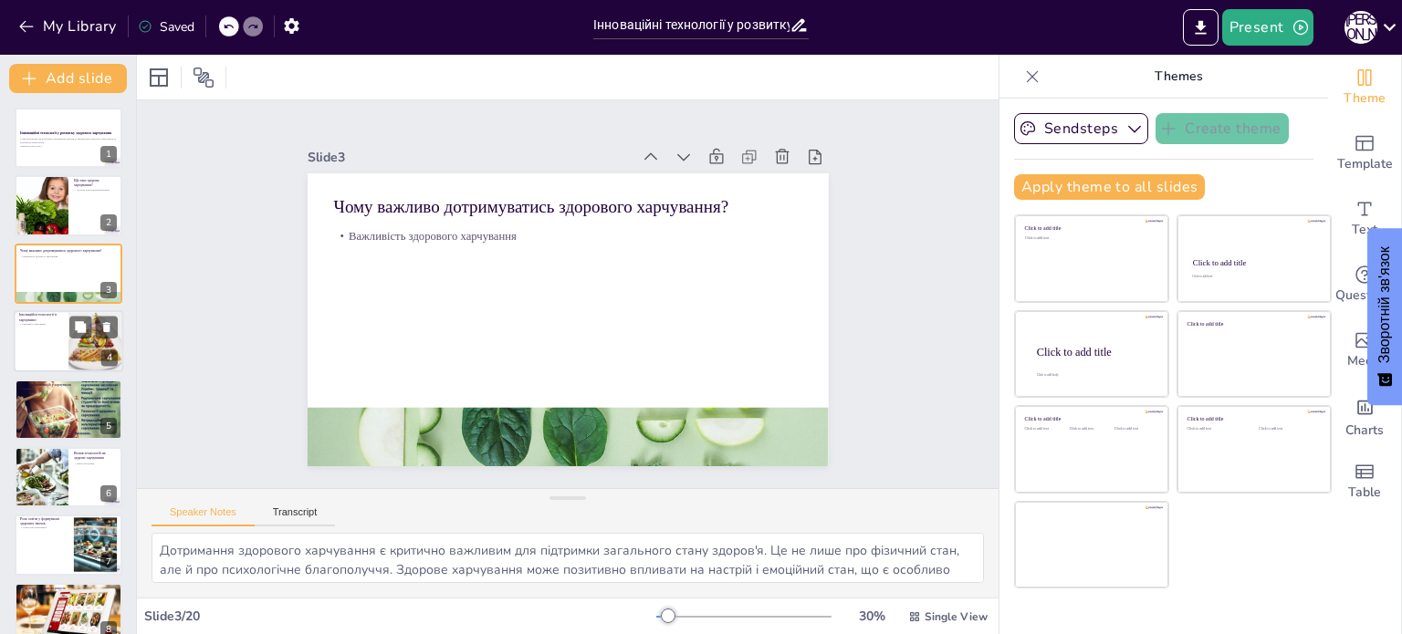
checkbox input "true"
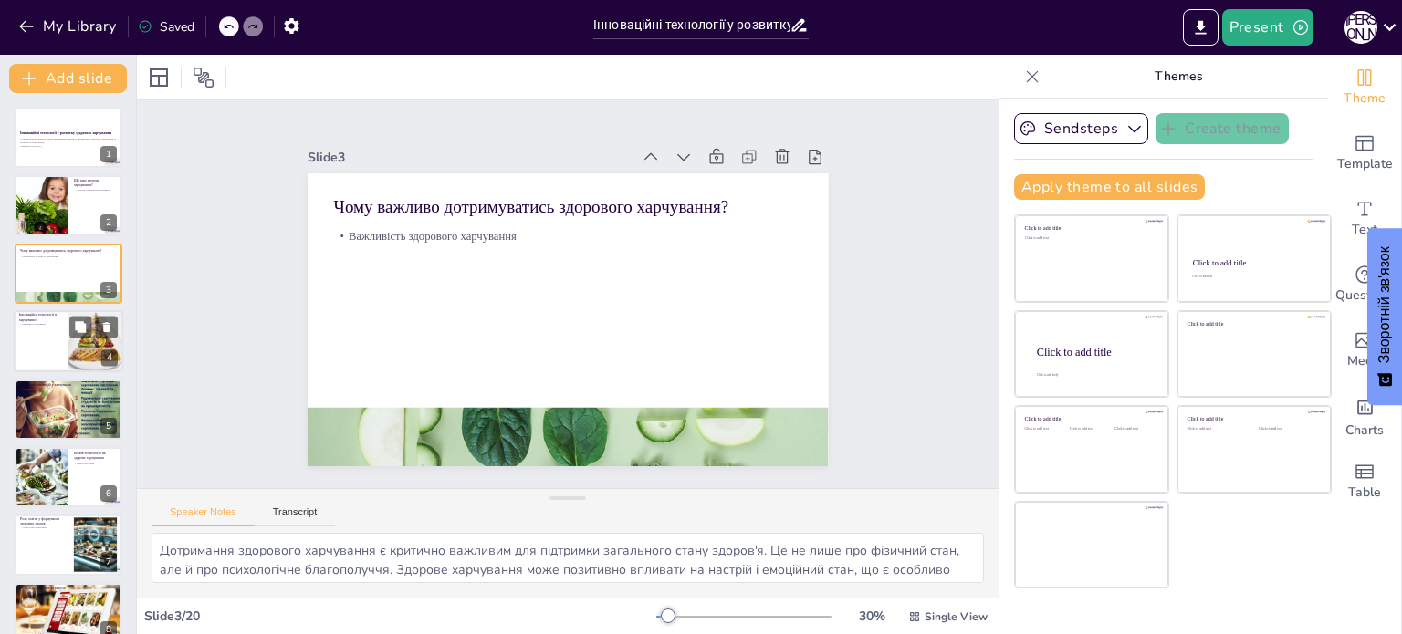
checkbox input "true"
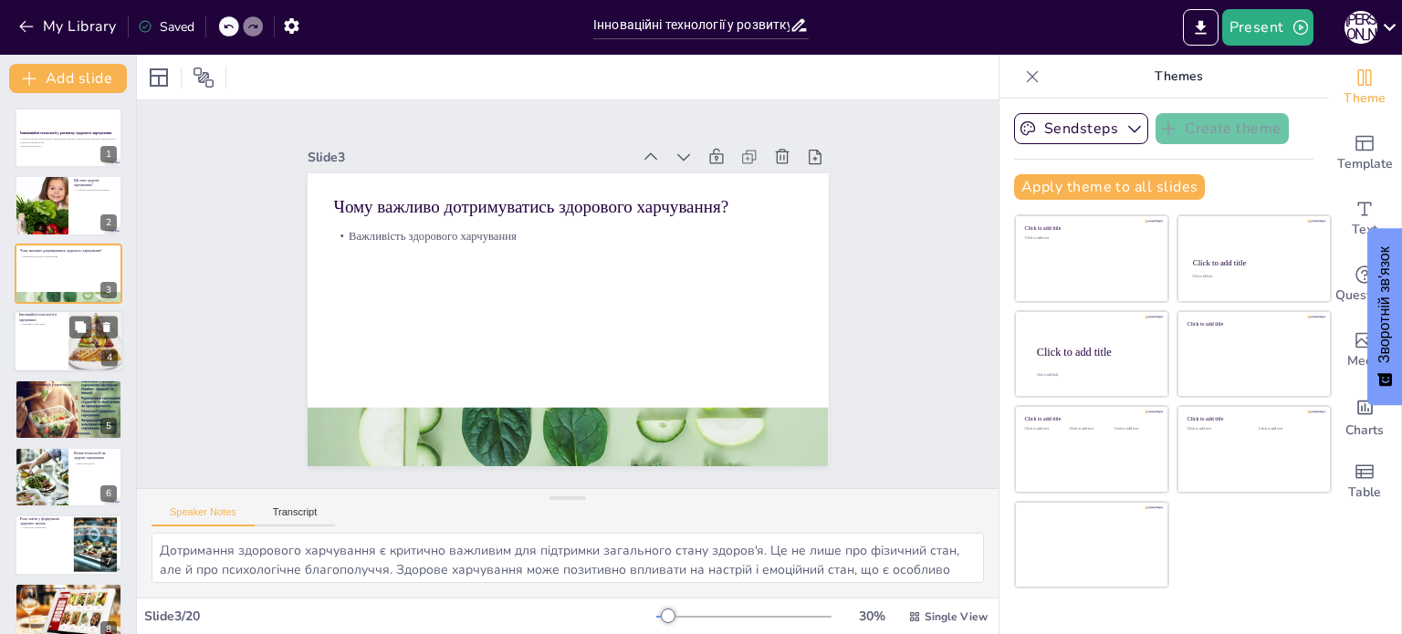
checkbox input "true"
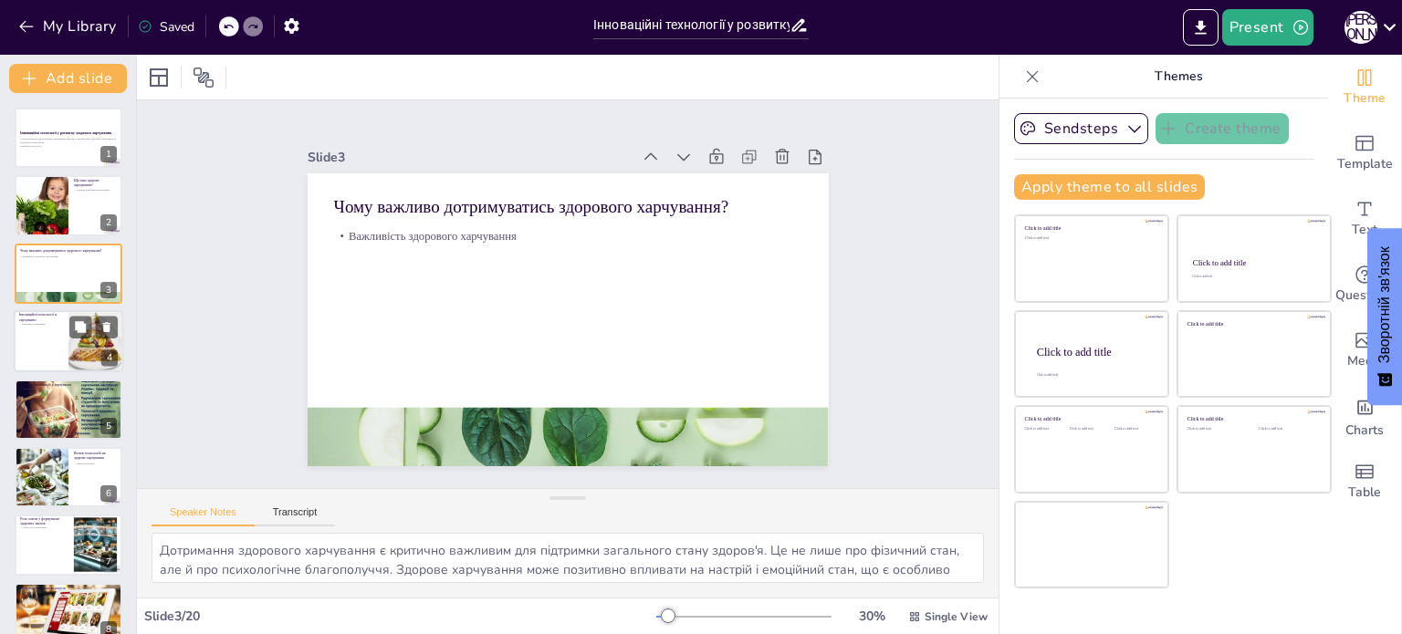
checkbox input "true"
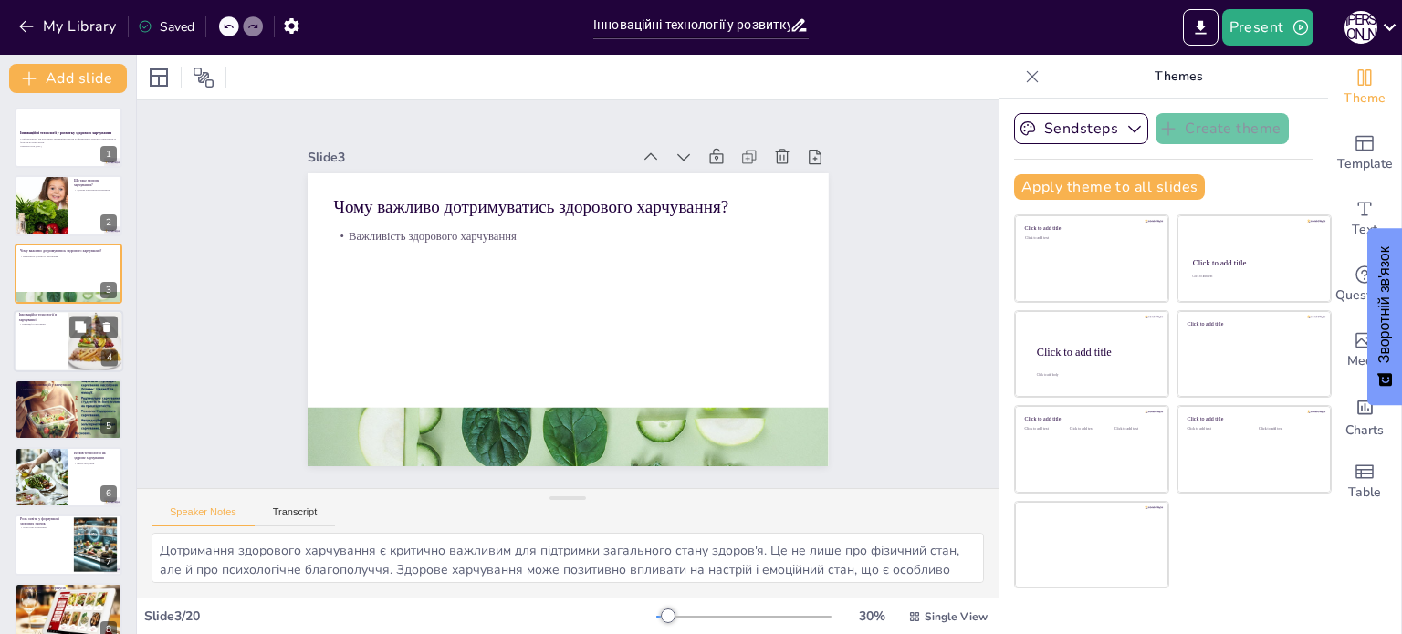
click at [61, 333] on div at bounding box center [68, 341] width 109 height 62
type textarea "Інноваційні технології в харчуванні відкривають нові можливості для споживачів.…"
checkbox input "true"
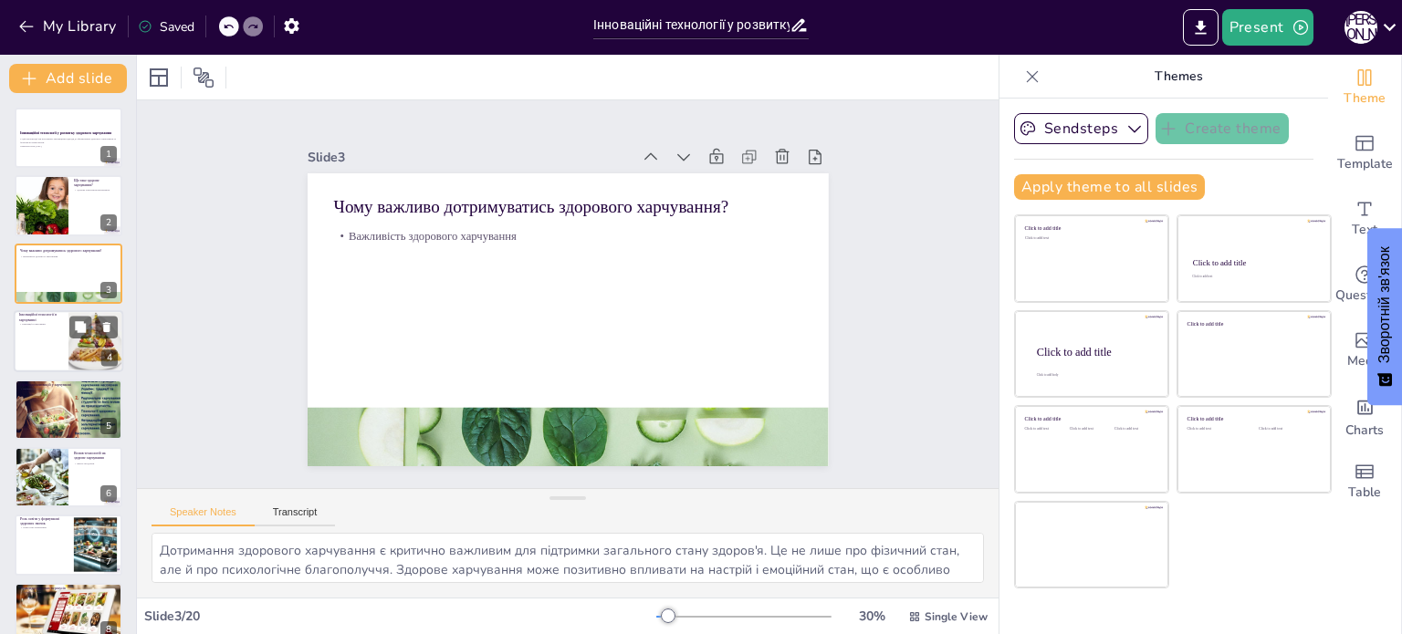
checkbox input "true"
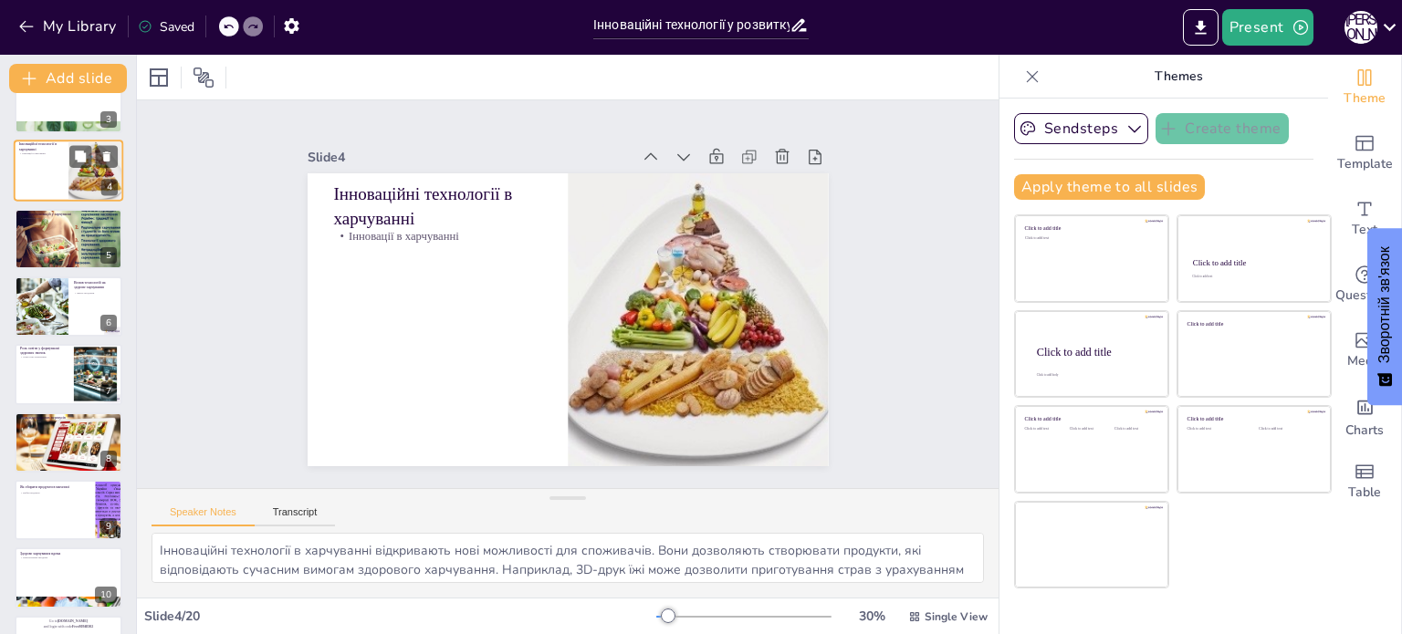
scroll to position [182, 0]
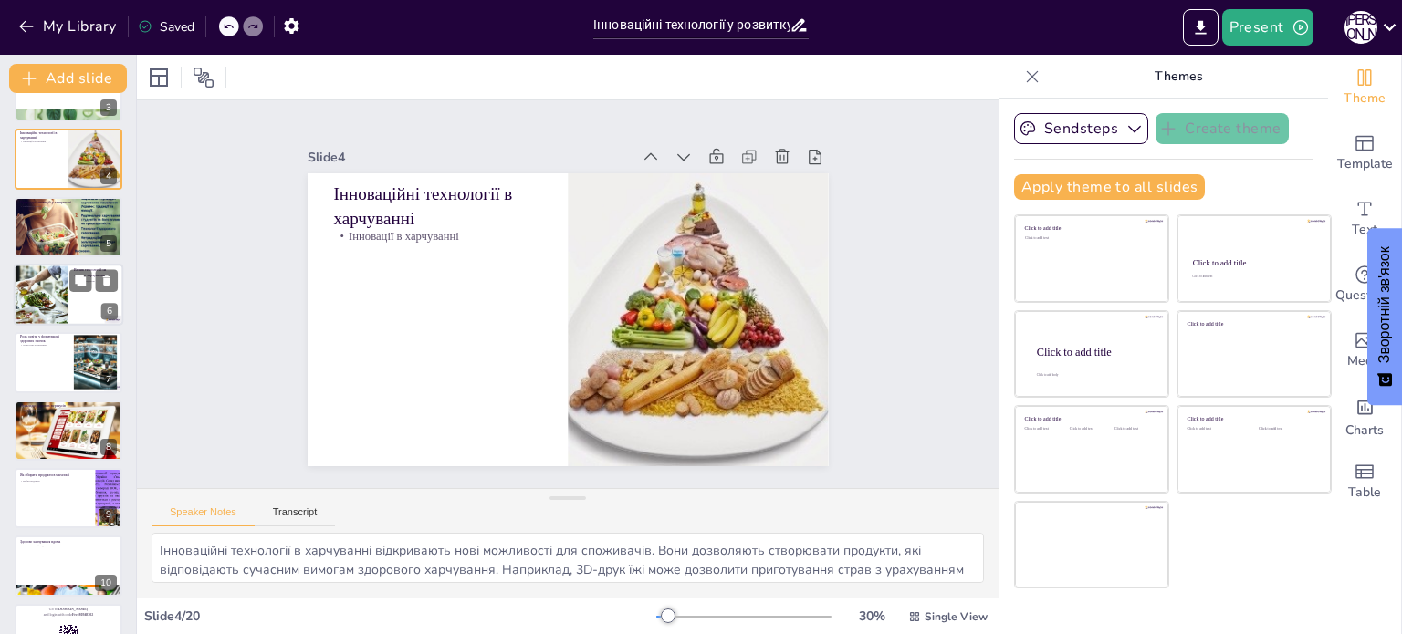
checkbox input "true"
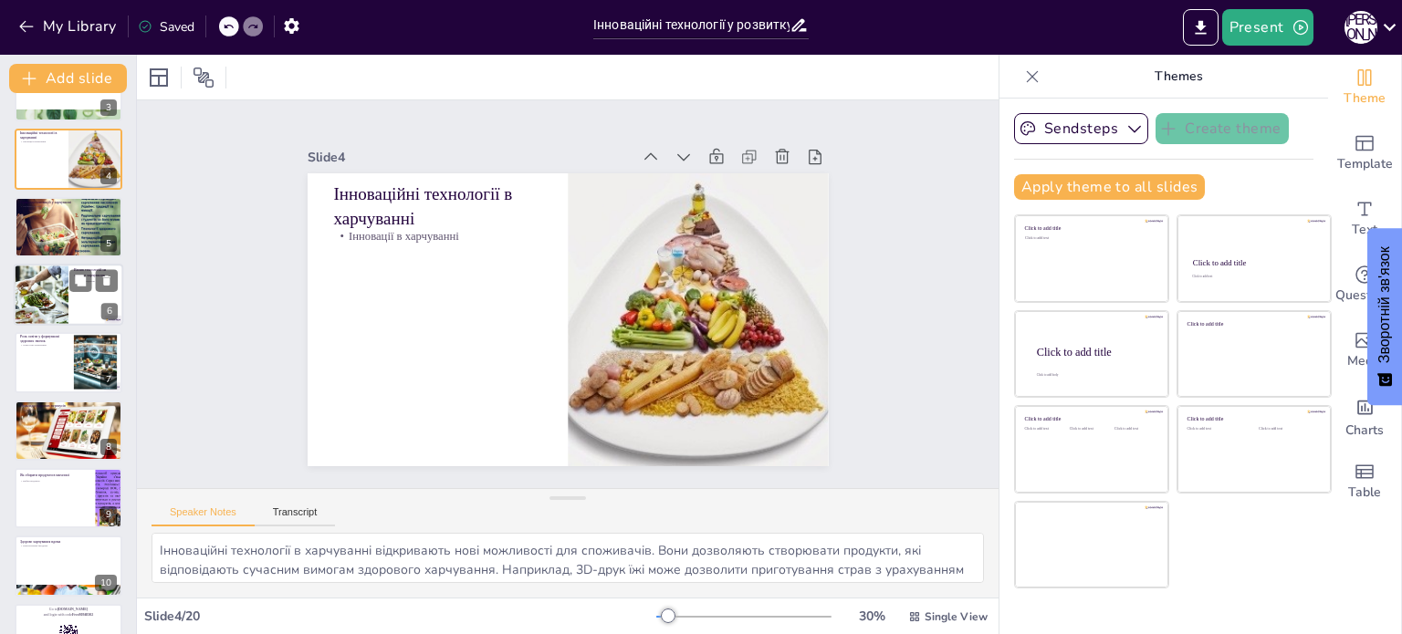
checkbox input "true"
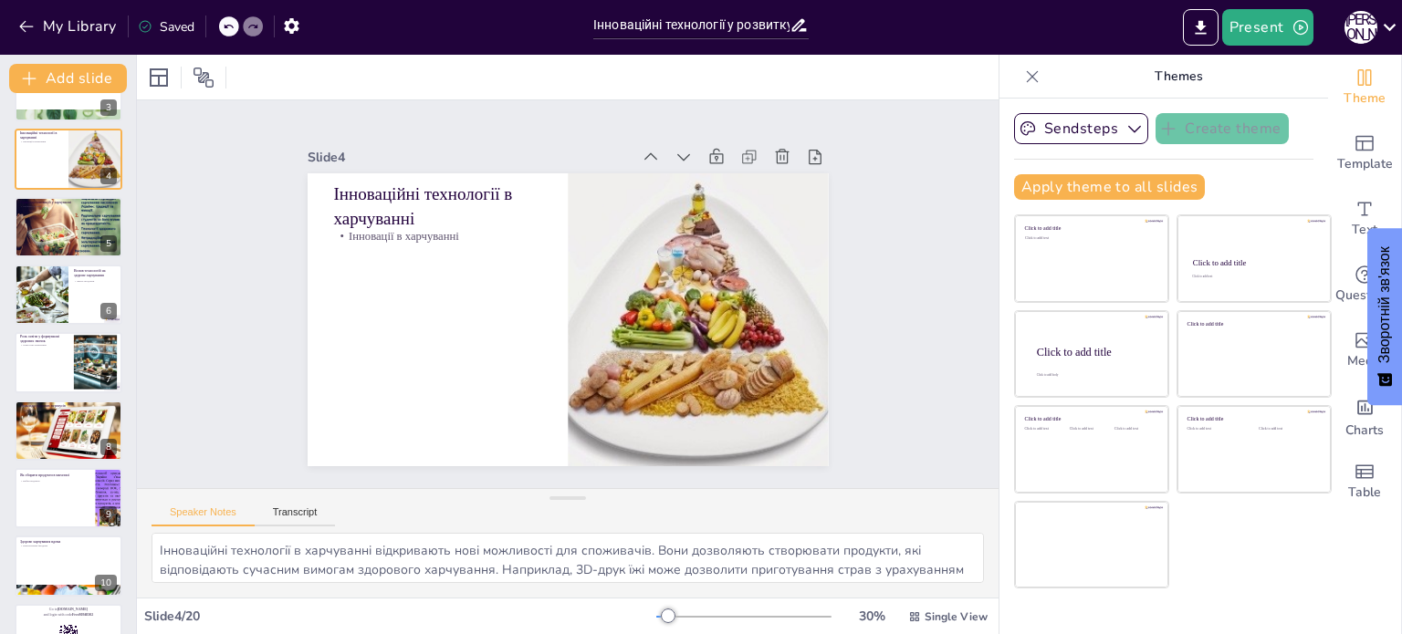
checkbox input "true"
click at [62, 225] on div at bounding box center [68, 227] width 109 height 82
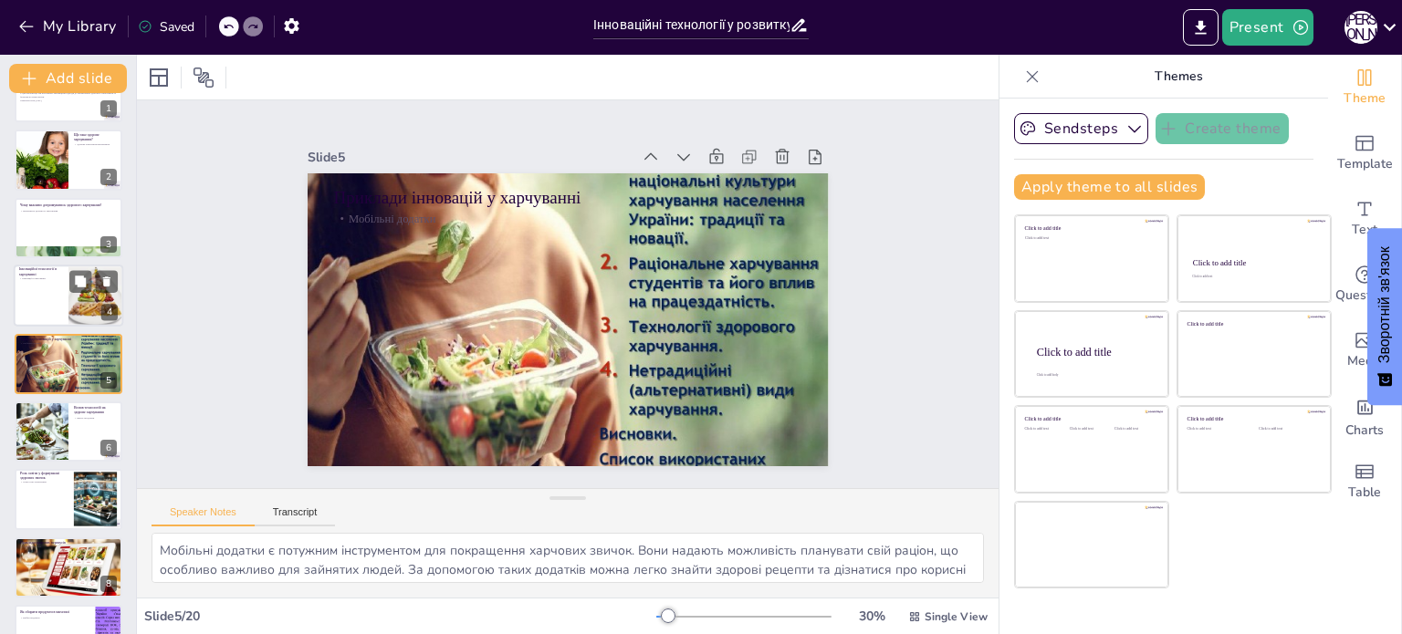
click at [66, 304] on div at bounding box center [68, 296] width 109 height 62
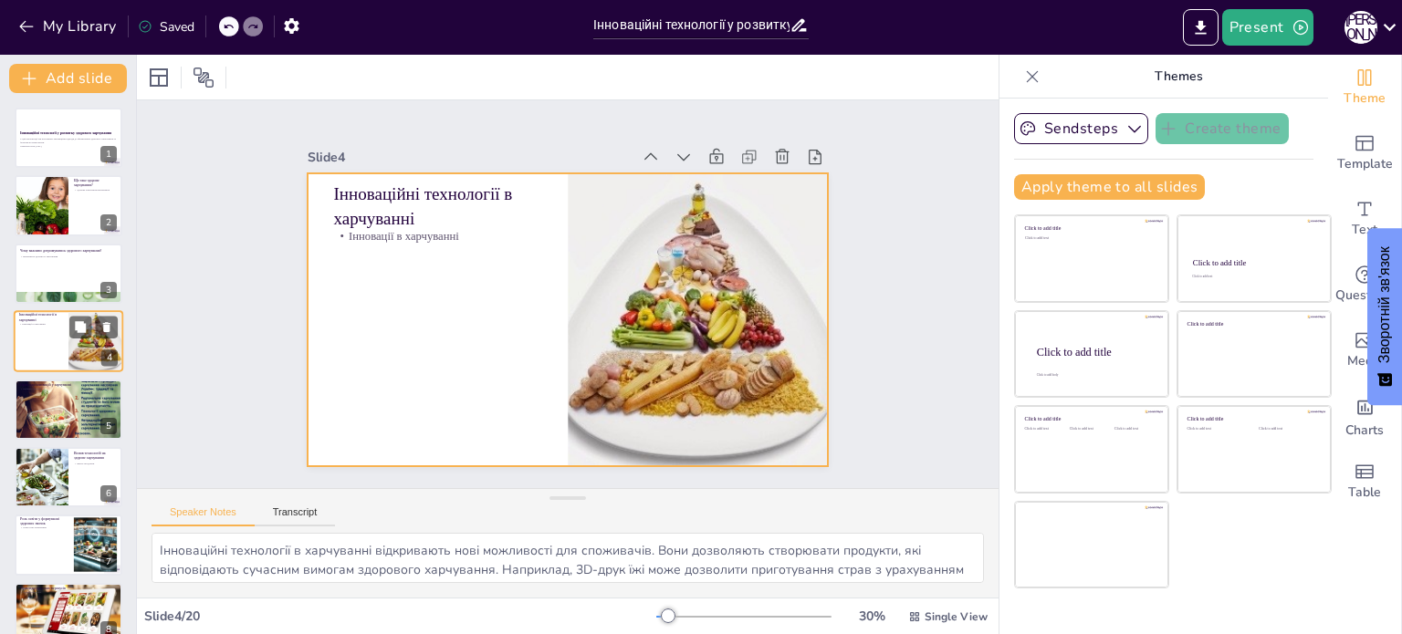
click at [62, 349] on div at bounding box center [68, 341] width 109 height 62
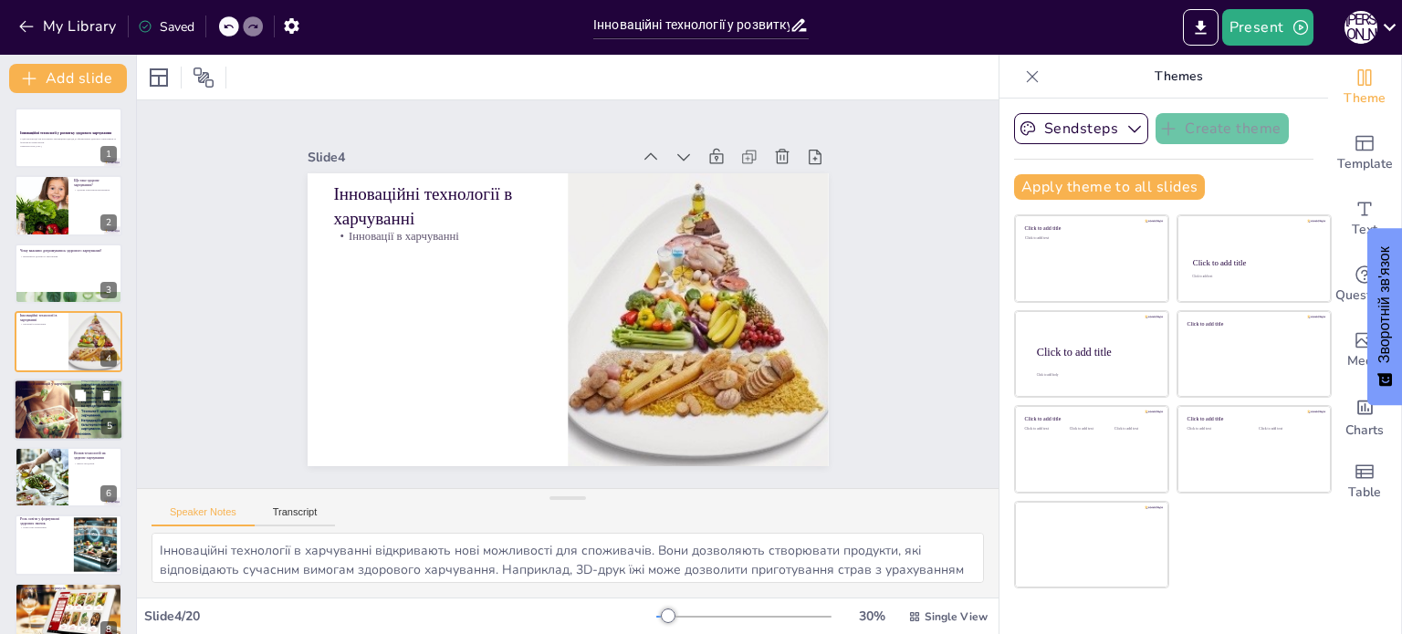
click at [65, 398] on div at bounding box center [68, 410] width 109 height 82
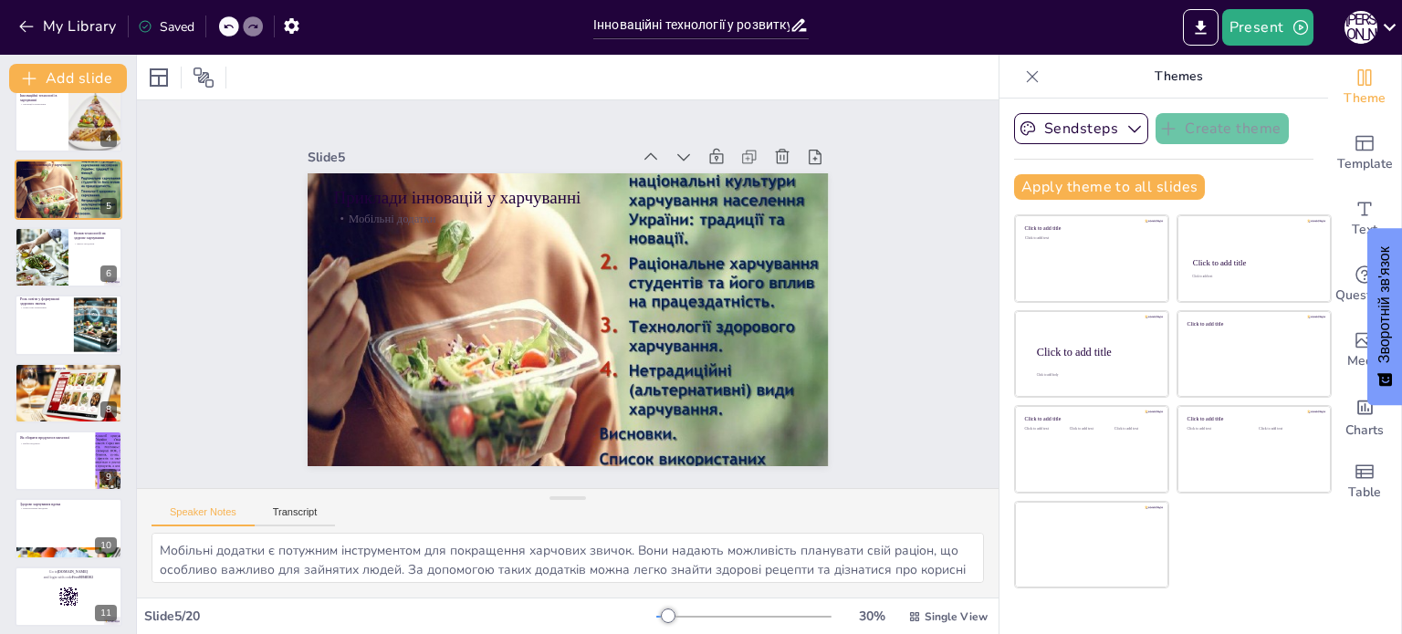
scroll to position [228, 0]
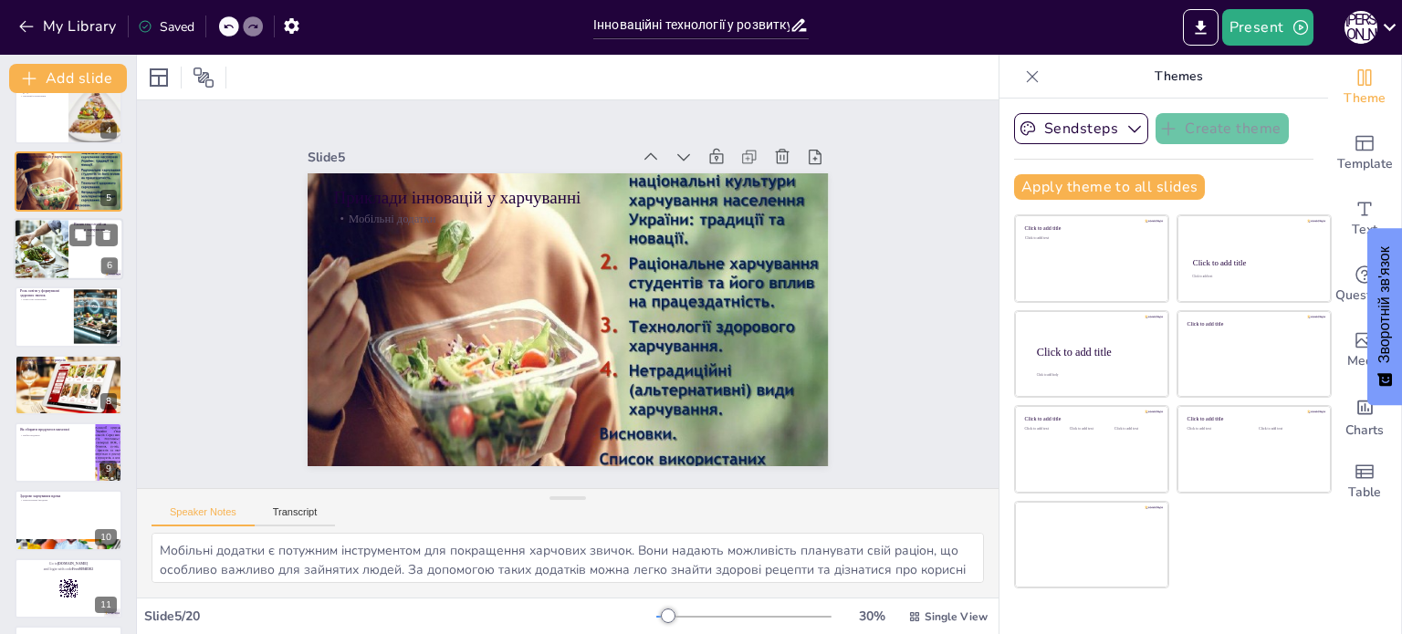
click at [32, 266] on div at bounding box center [41, 249] width 99 height 62
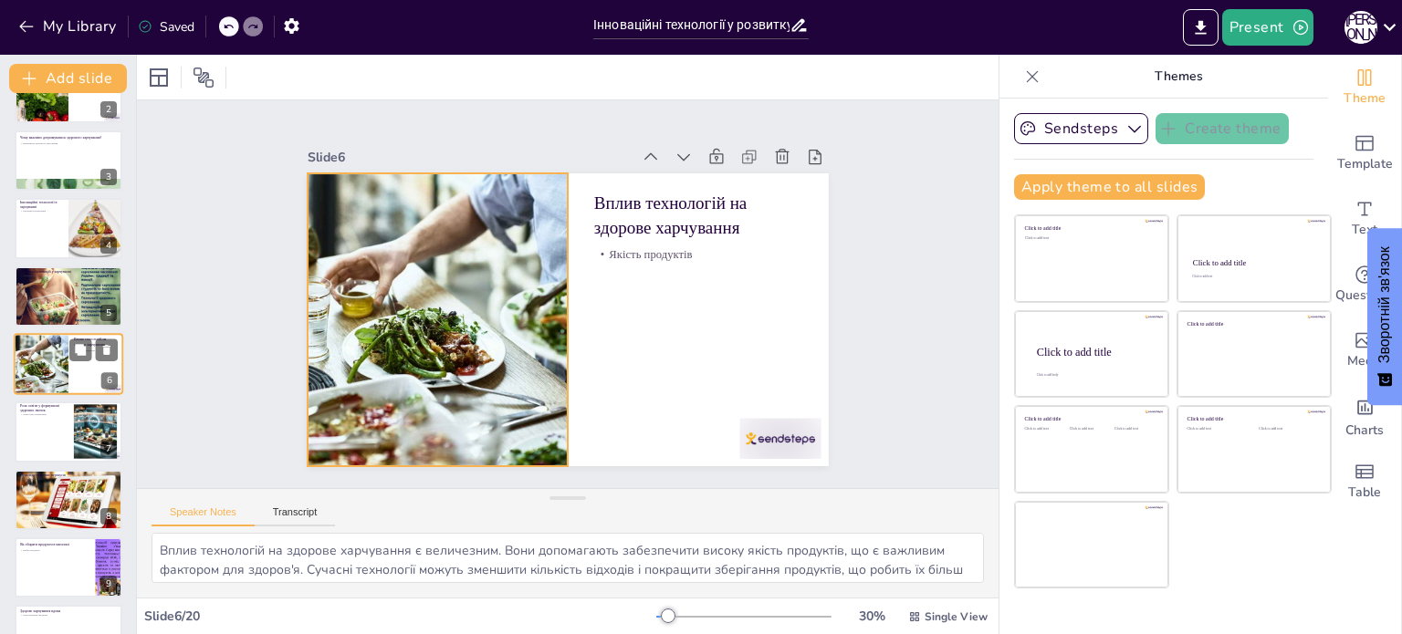
click at [51, 349] on div at bounding box center [41, 364] width 99 height 62
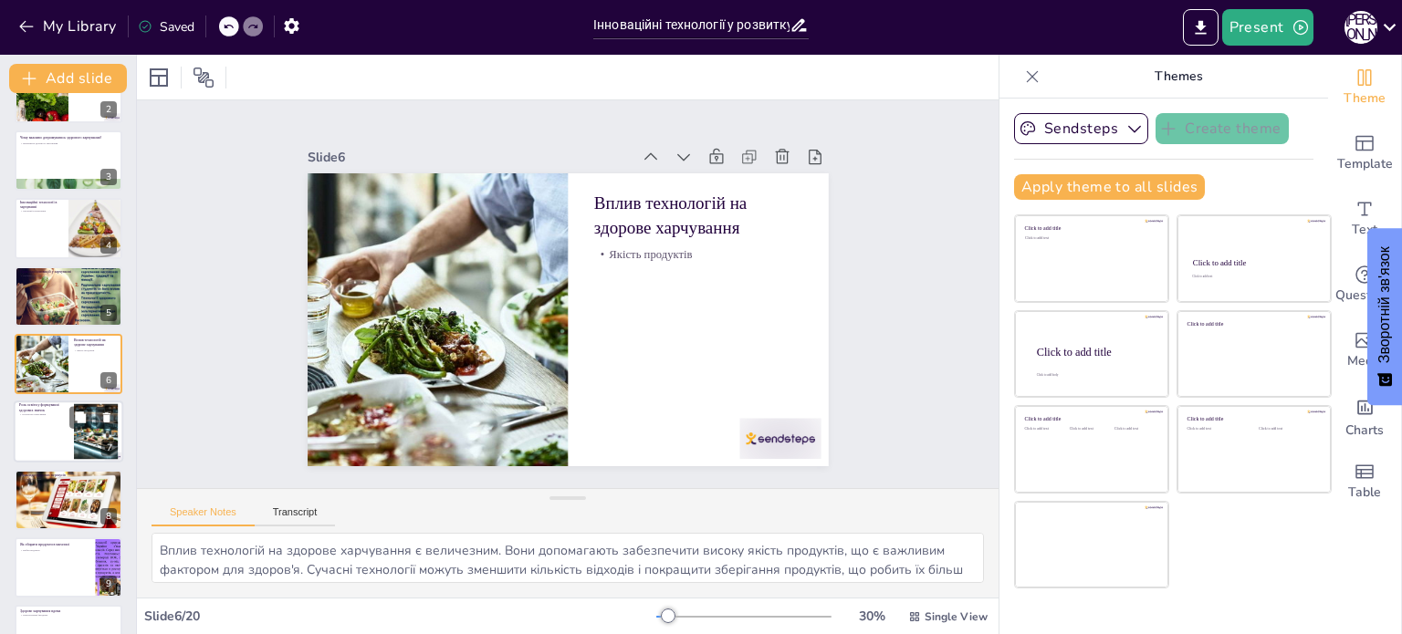
click at [53, 426] on div at bounding box center [68, 432] width 109 height 62
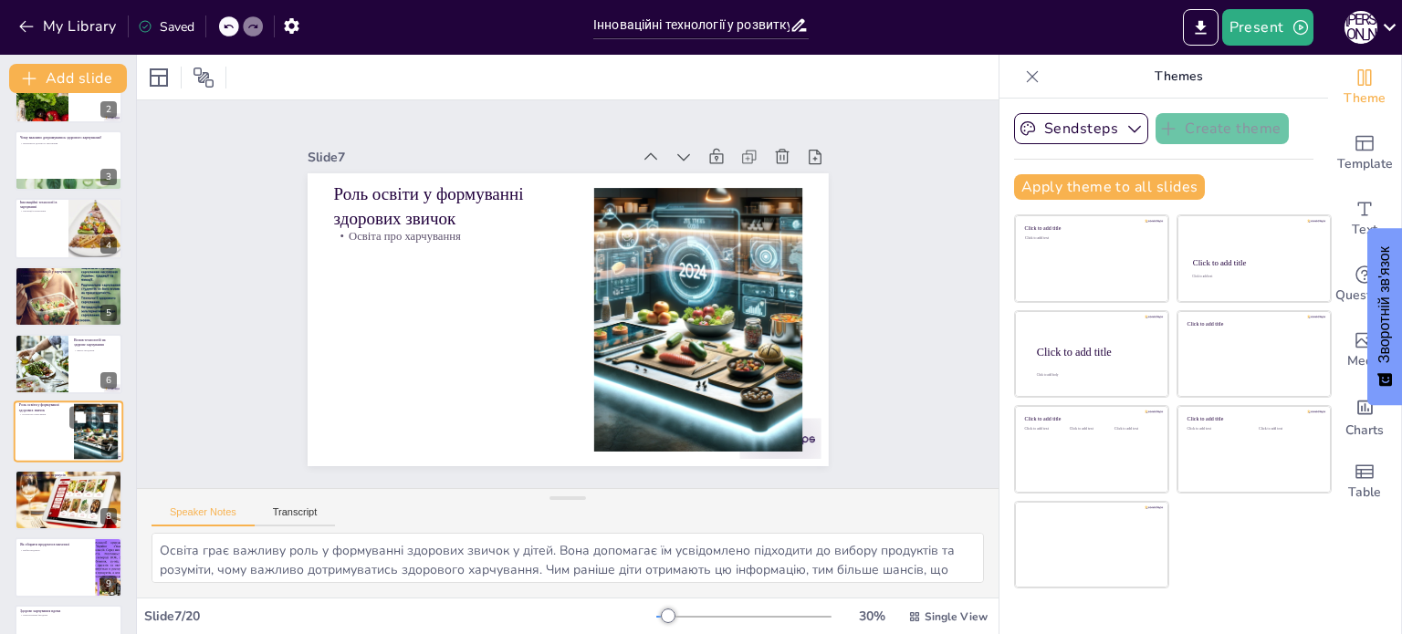
scroll to position [182, 0]
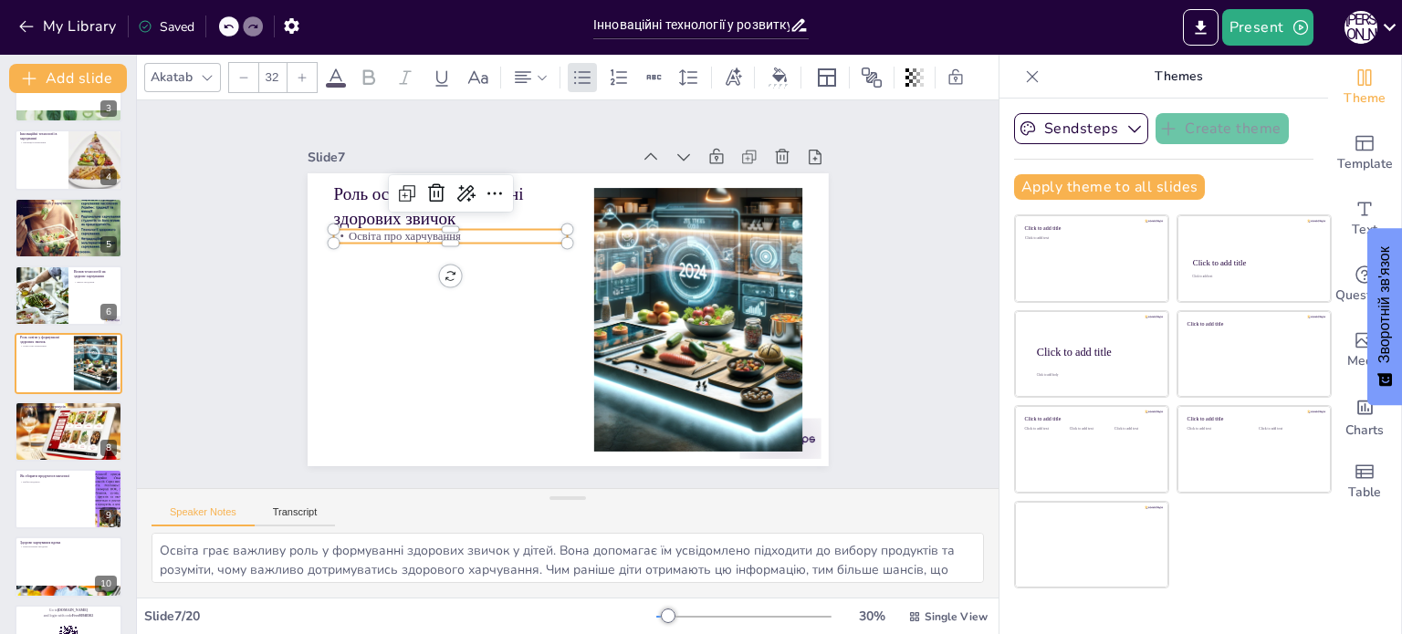
click at [494, 230] on p "Освіта про харчування" at bounding box center [559, 163] width 131 height 211
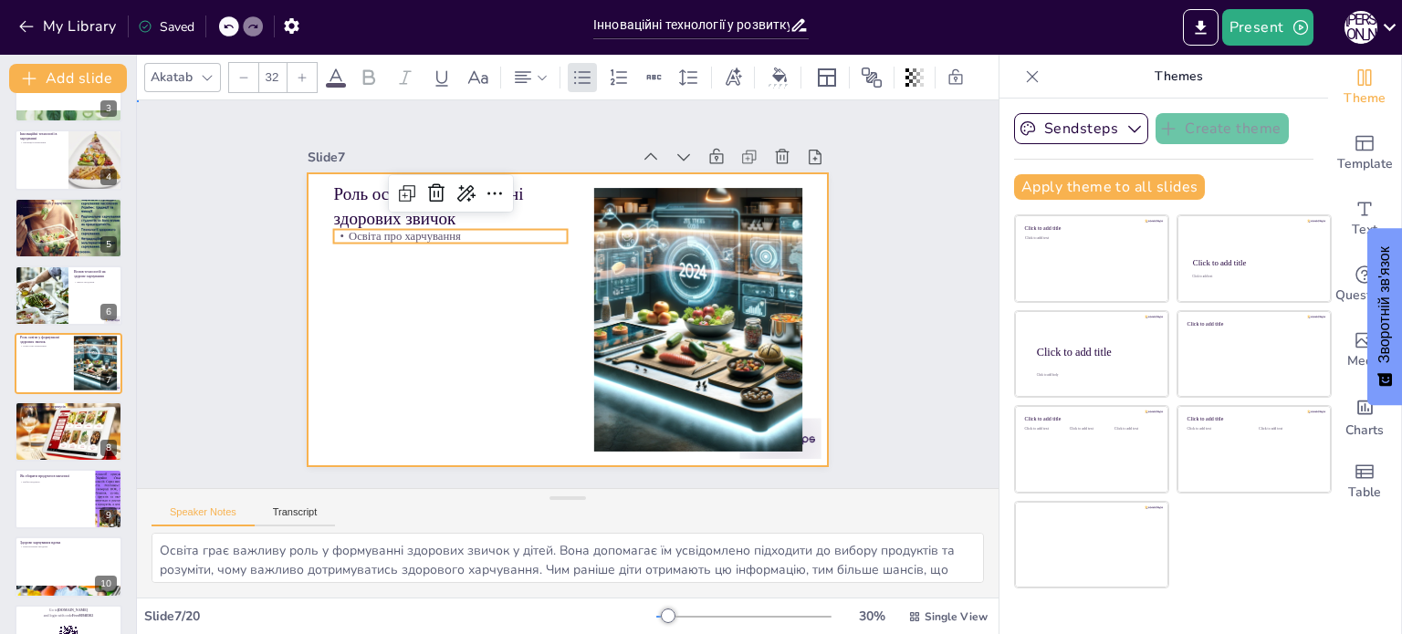
click at [415, 328] on div at bounding box center [555, 273] width 598 height 514
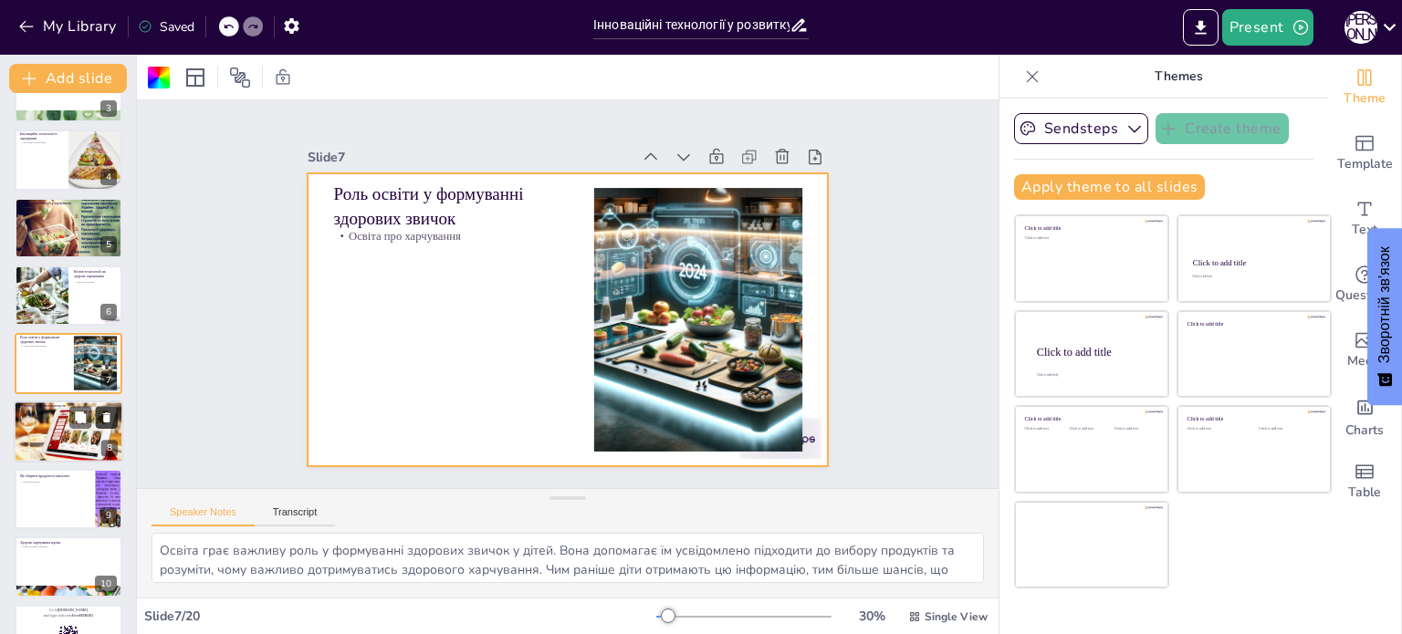
click at [109, 427] on button at bounding box center [107, 417] width 22 height 22
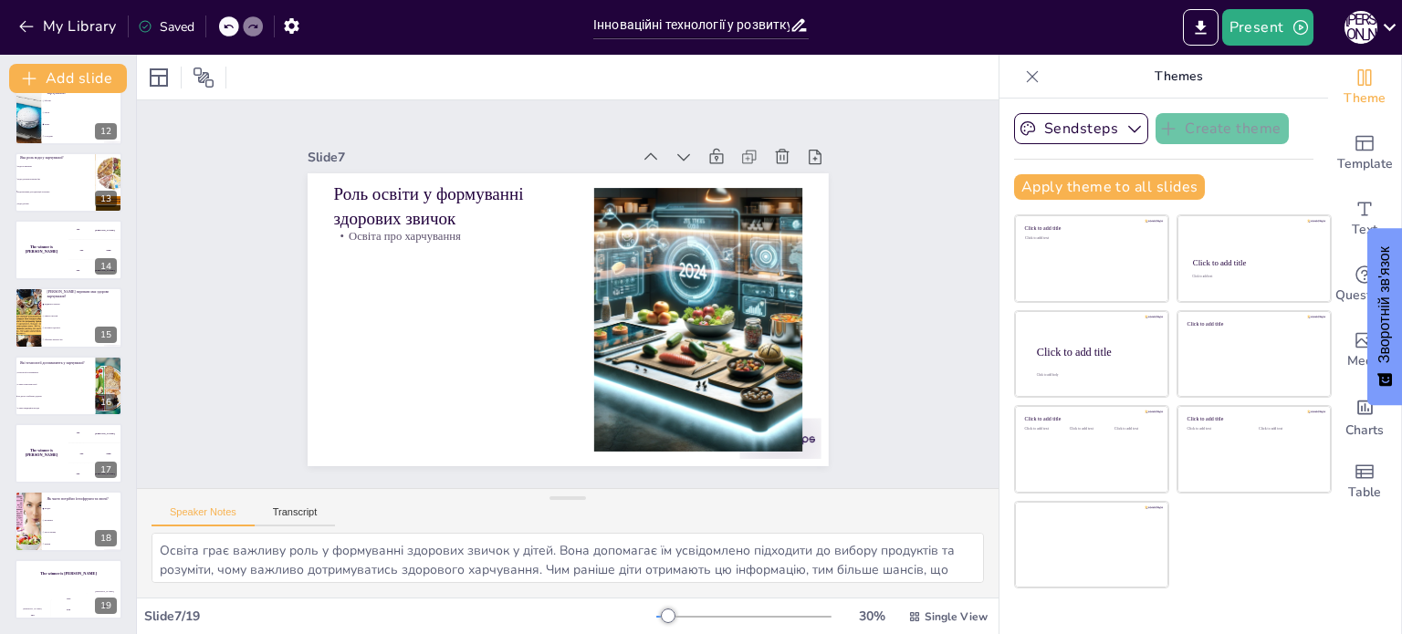
scroll to position [23, 0]
click at [69, 465] on div "300 Niels" at bounding box center [95, 474] width 55 height 20
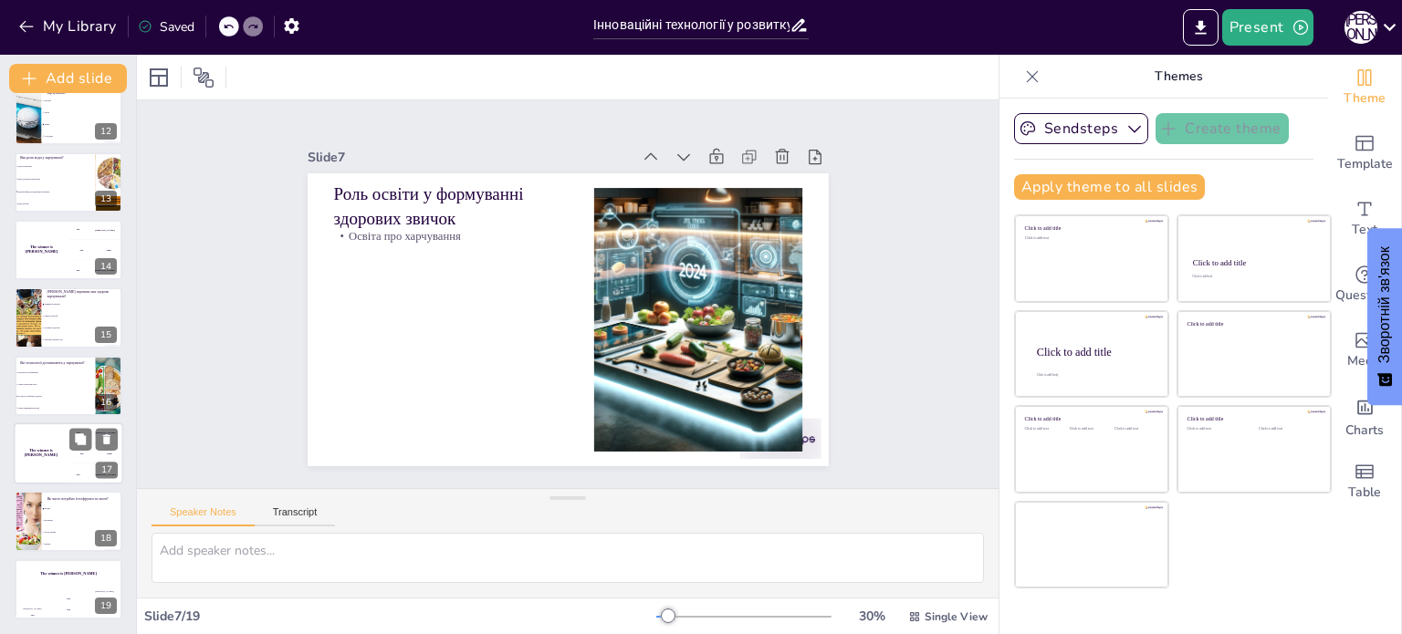
scroll to position [0, 0]
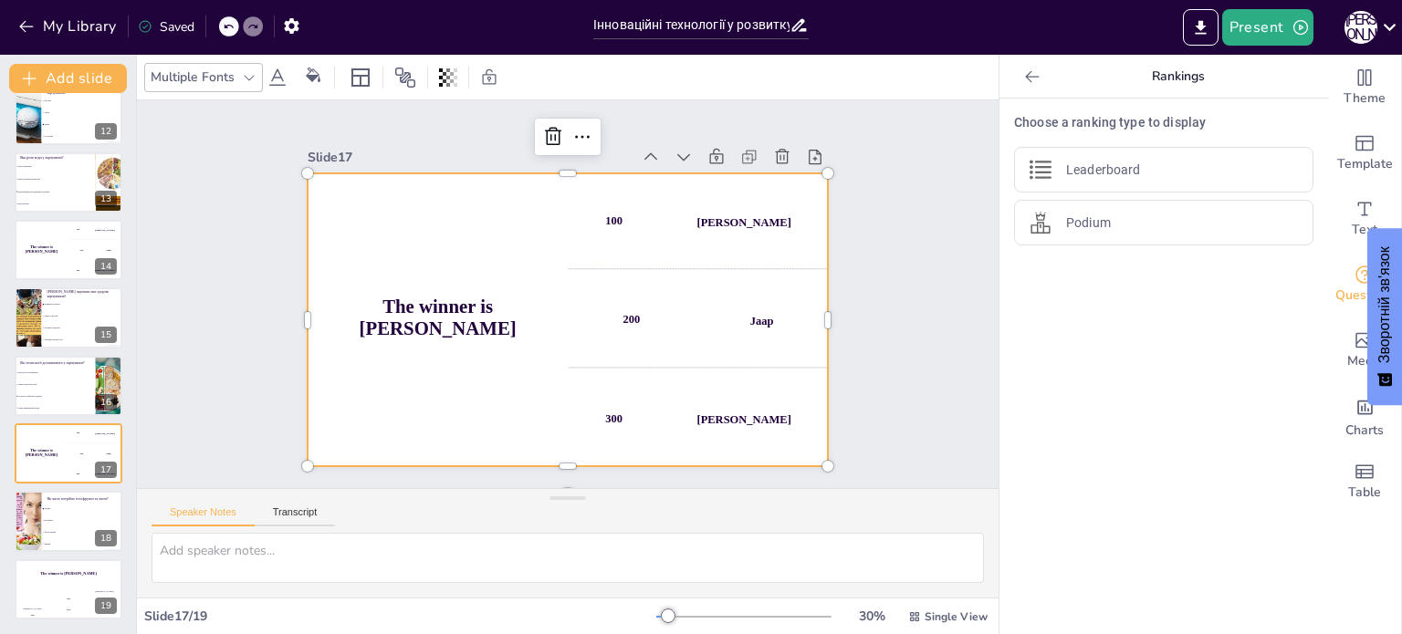
click at [549, 213] on div "100 Hasan" at bounding box center [426, 246] width 245 height 257
click at [525, 294] on h4 "The winner is [PERSON_NAME]" at bounding box center [585, 163] width 121 height 261
click at [473, 312] on h4 "The winner is [PERSON_NAME]" at bounding box center [483, 192] width 168 height 247
click at [62, 576] on div "The winner is [PERSON_NAME]" at bounding box center [68, 573] width 109 height 31
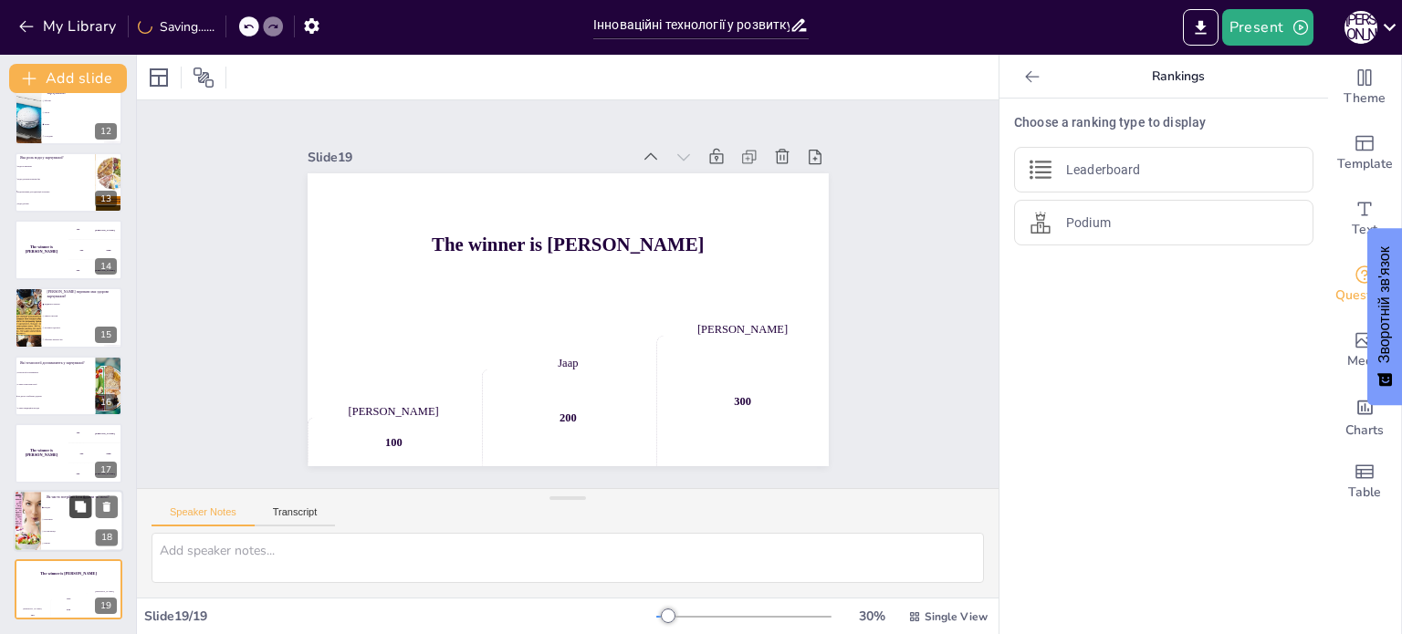
click at [82, 506] on icon at bounding box center [80, 507] width 11 height 11
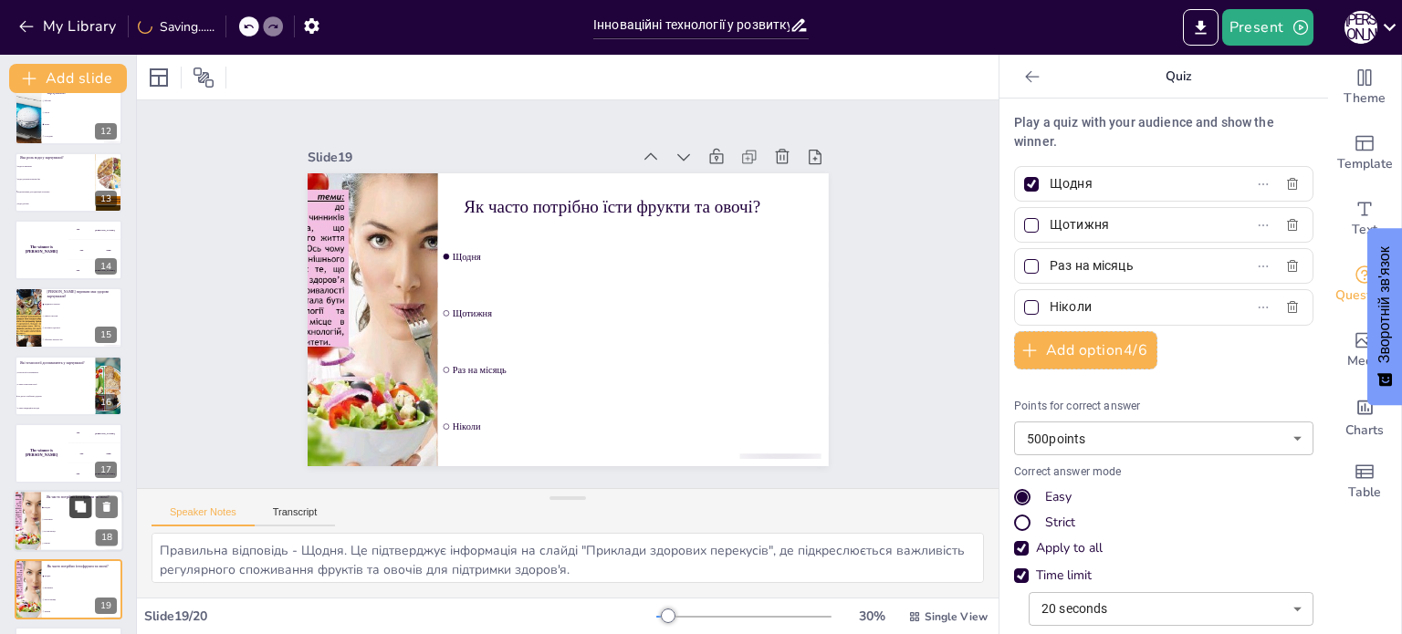
scroll to position [838, 0]
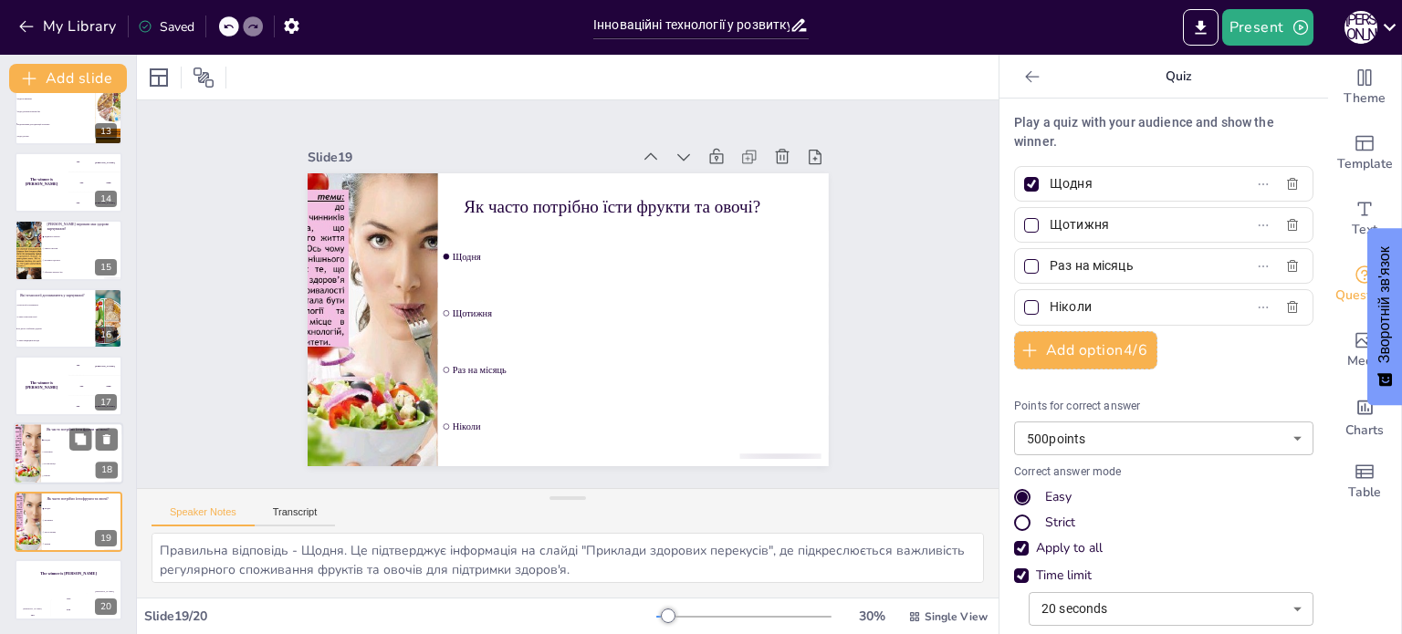
click at [70, 455] on li "Щотижня" at bounding box center [82, 453] width 82 height 12
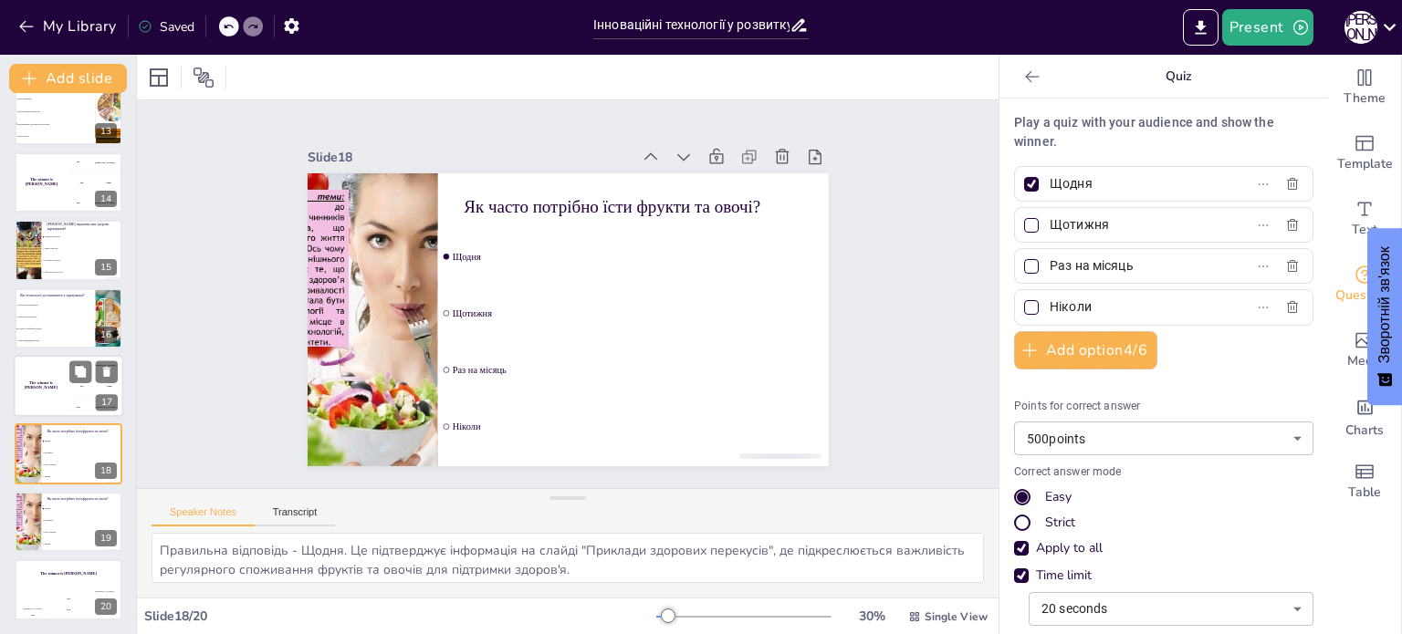
click at [79, 386] on div "200 Jaap" at bounding box center [95, 386] width 55 height 20
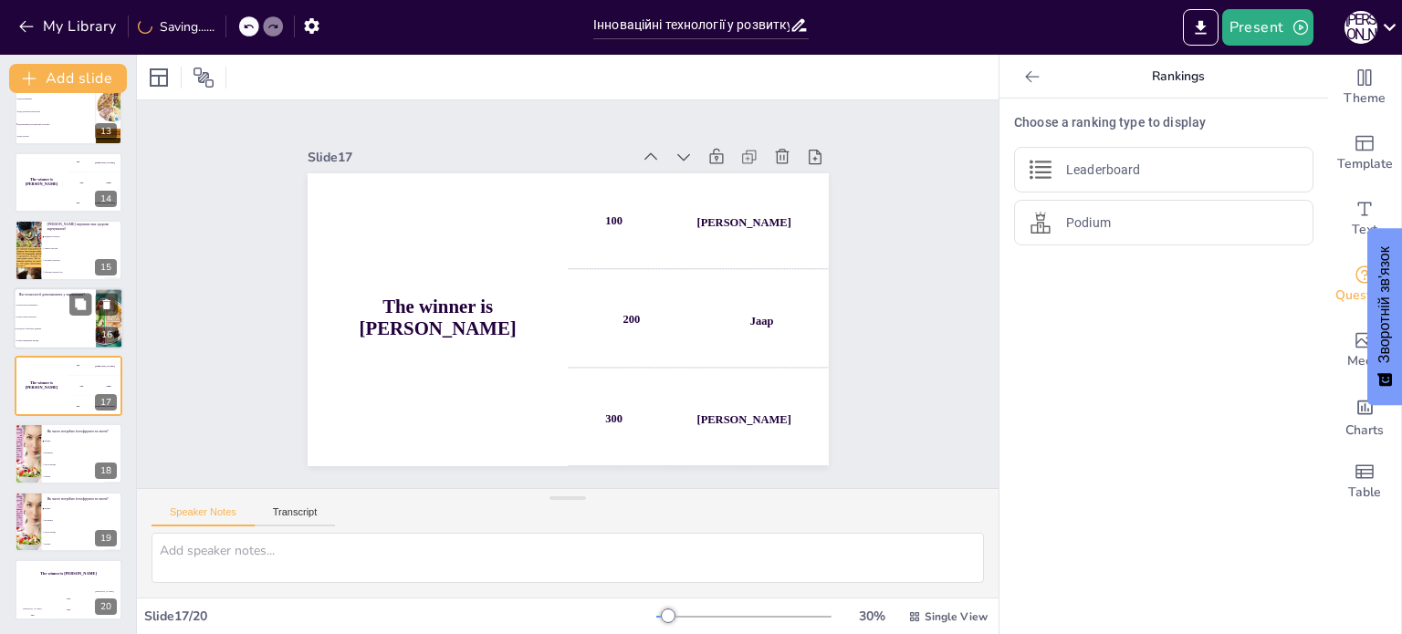
click at [74, 319] on li "Тільки старі технології" at bounding box center [55, 317] width 82 height 12
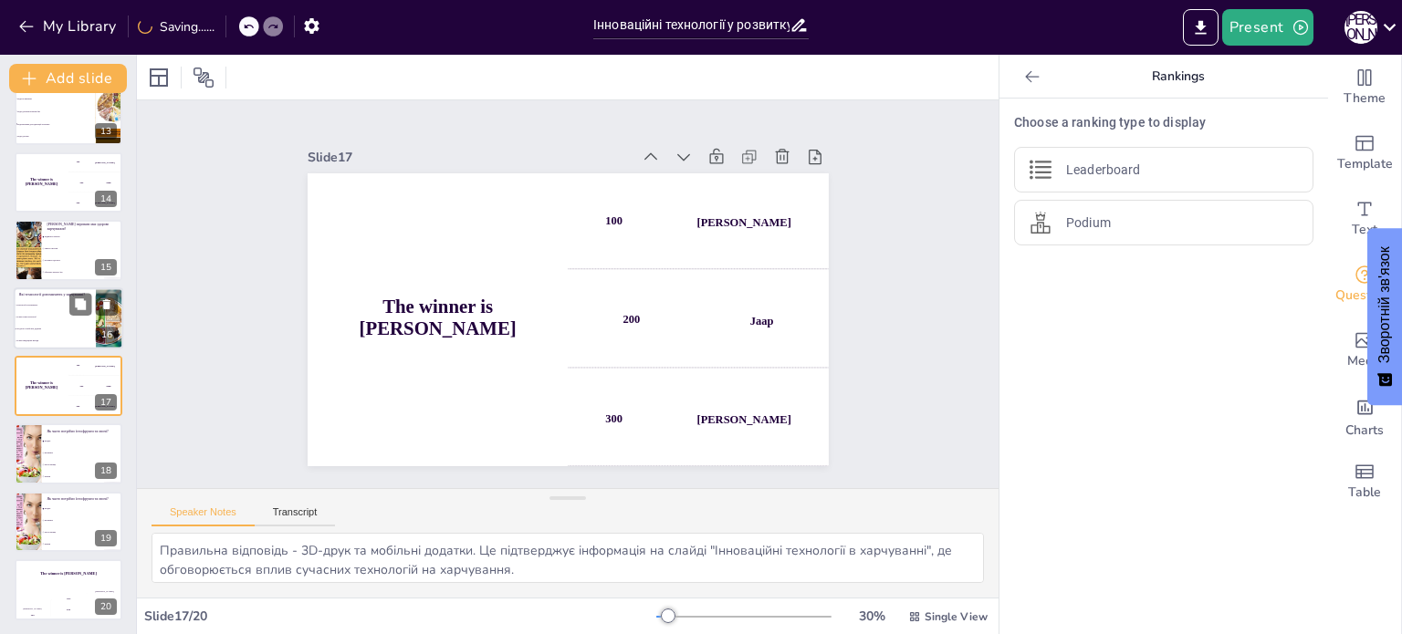
scroll to position [792, 0]
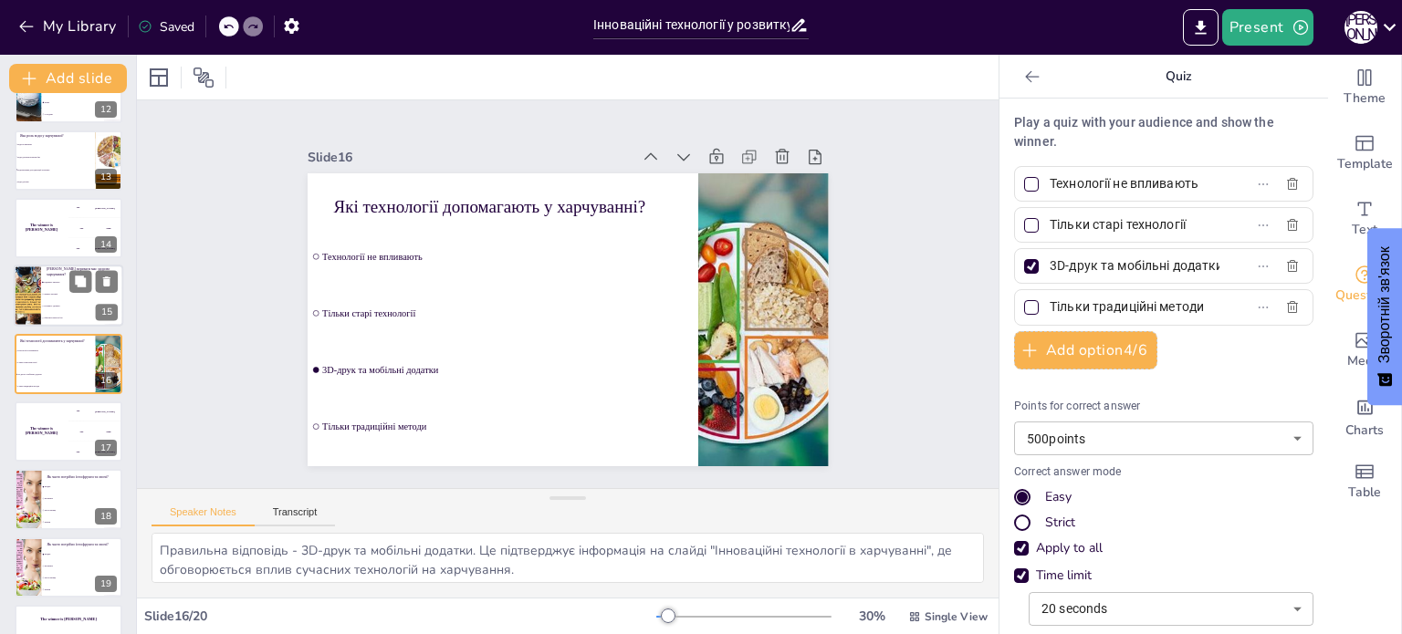
click at [58, 287] on li "Підвищує енергію" at bounding box center [82, 283] width 82 height 12
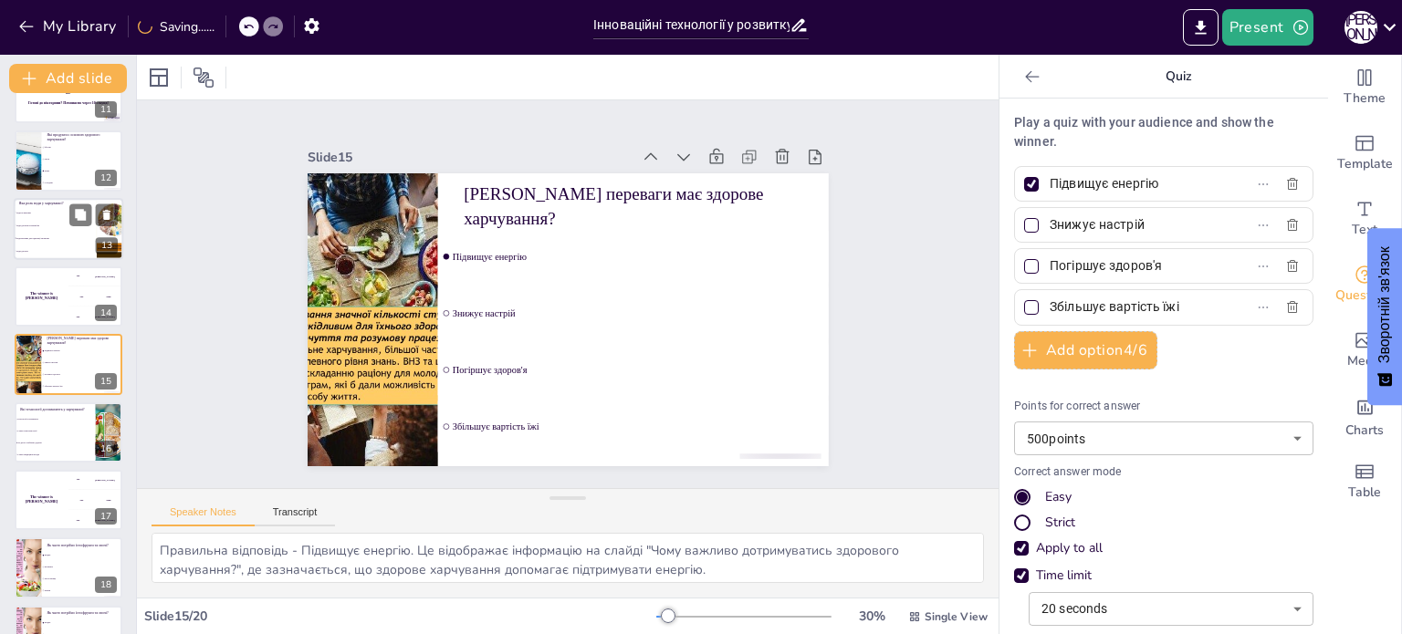
click at [61, 221] on li "Вода для приготування їжі" at bounding box center [55, 225] width 82 height 13
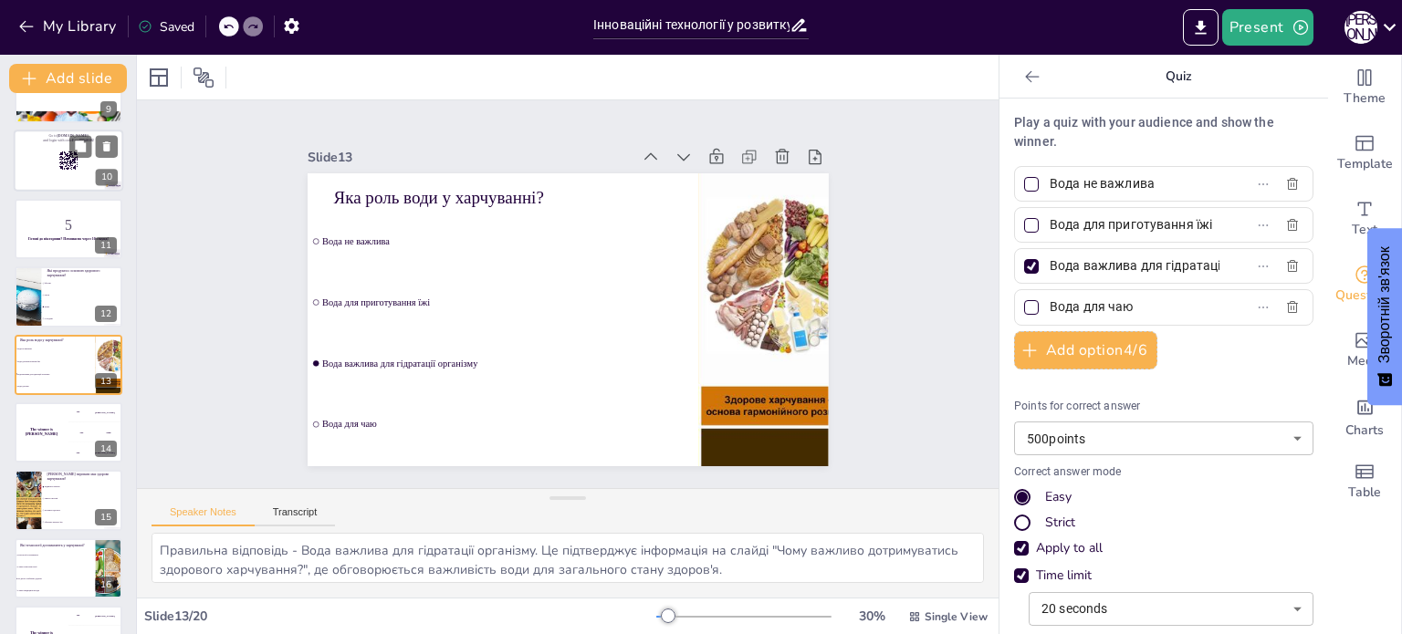
click at [66, 178] on div at bounding box center [68, 161] width 109 height 62
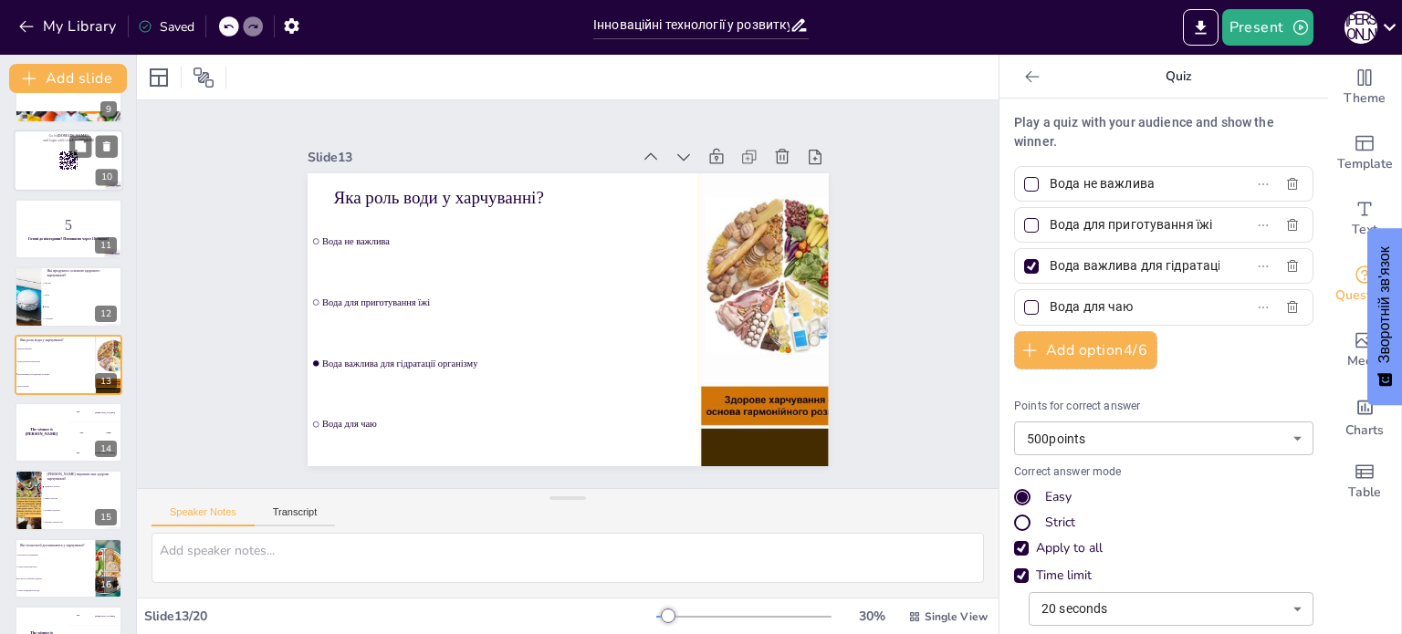
scroll to position [385, 0]
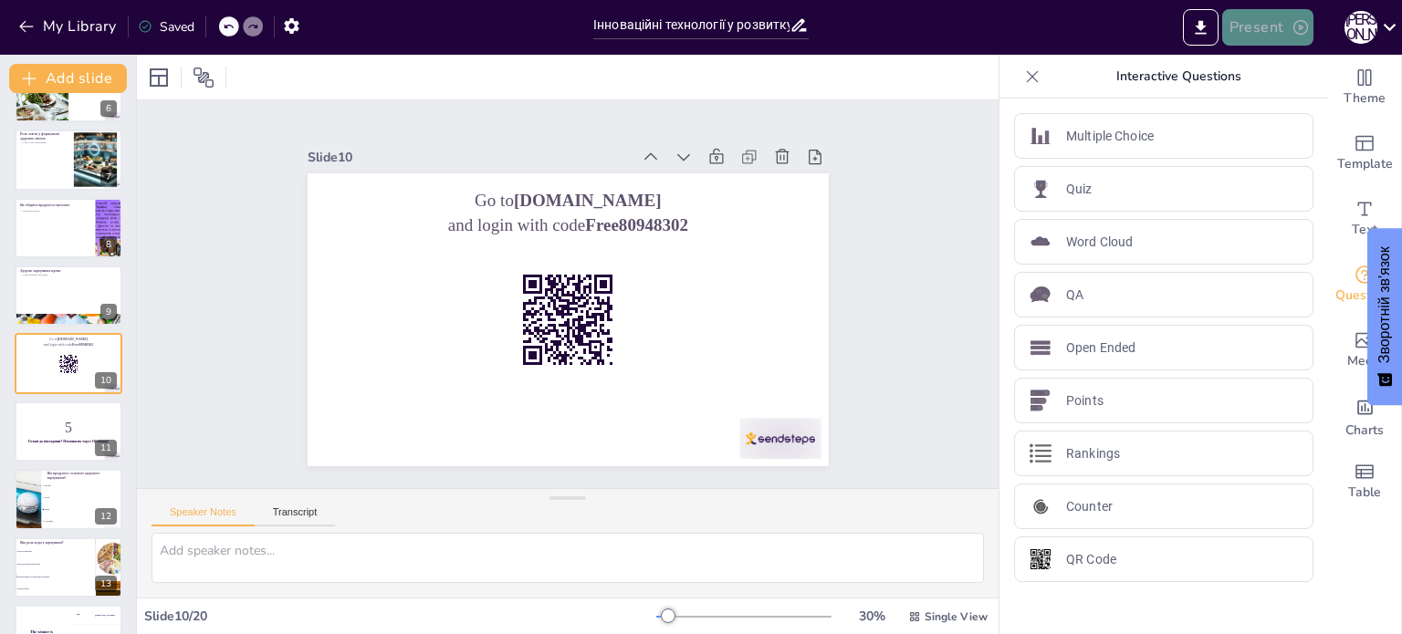
click at [1261, 28] on button "Present" at bounding box center [1267, 27] width 91 height 36
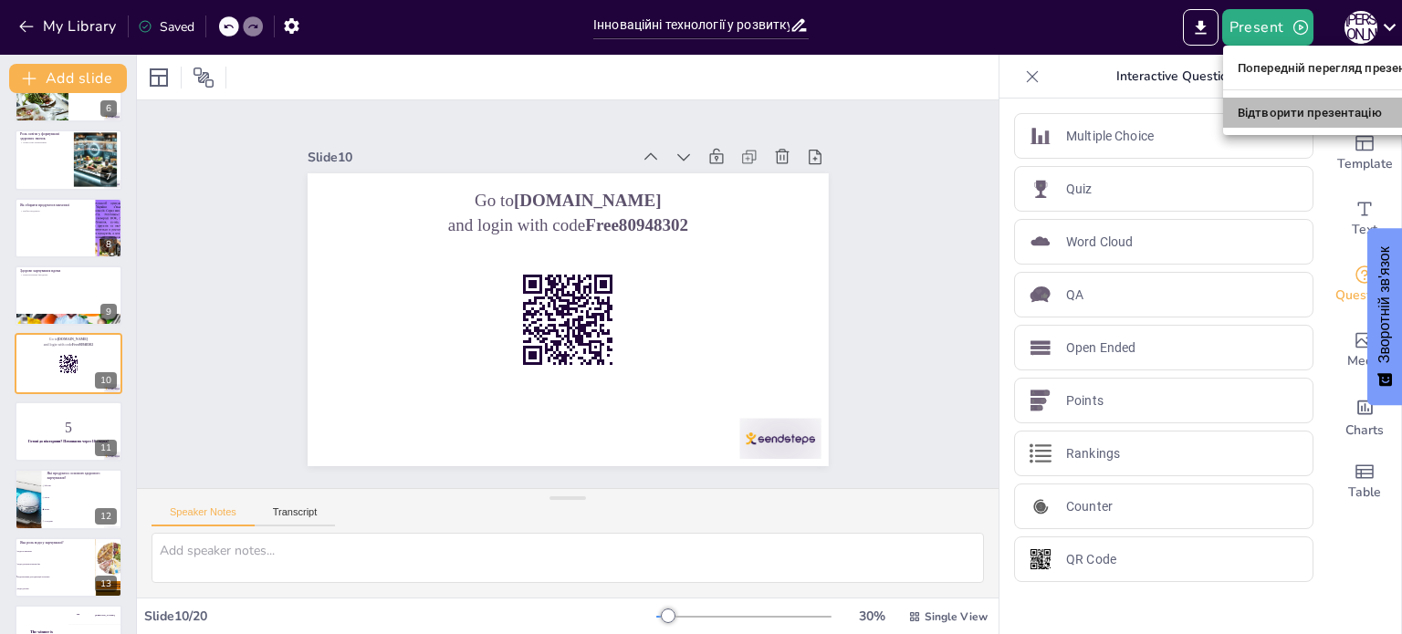
click at [1264, 117] on font "Відтворити презентацію" at bounding box center [1309, 113] width 144 height 14
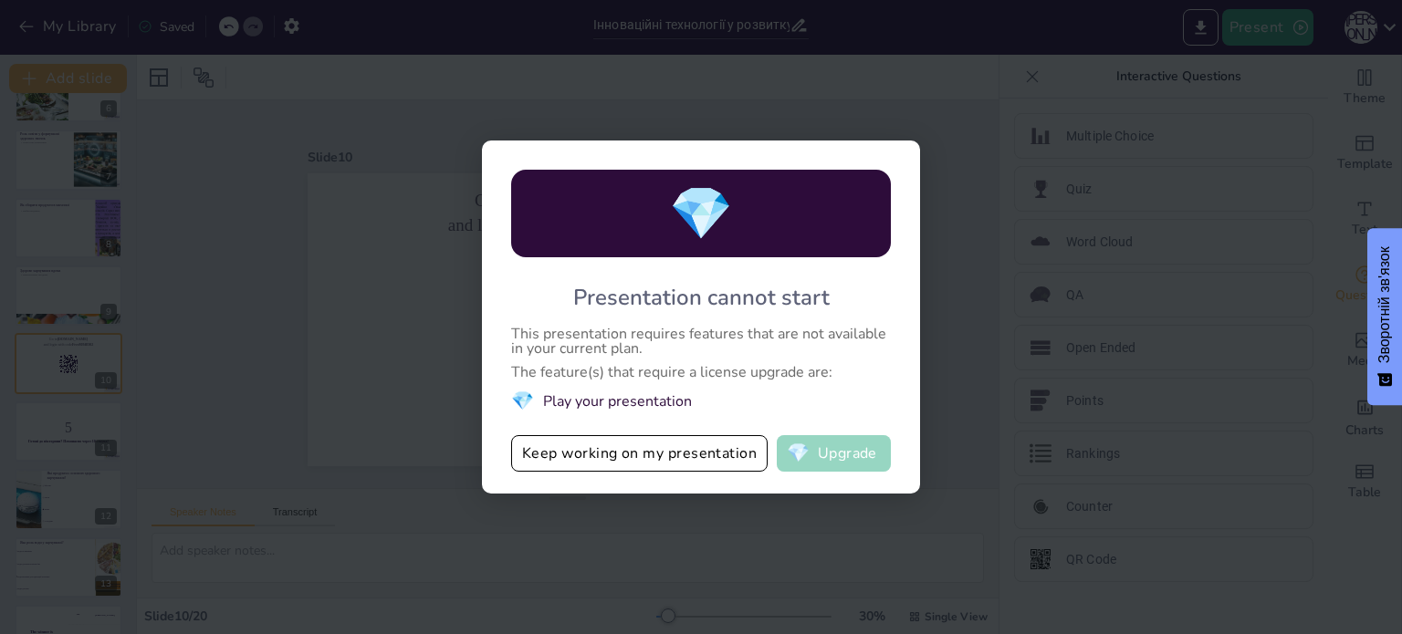
click at [839, 457] on button "💎 Upgrade" at bounding box center [834, 453] width 114 height 36
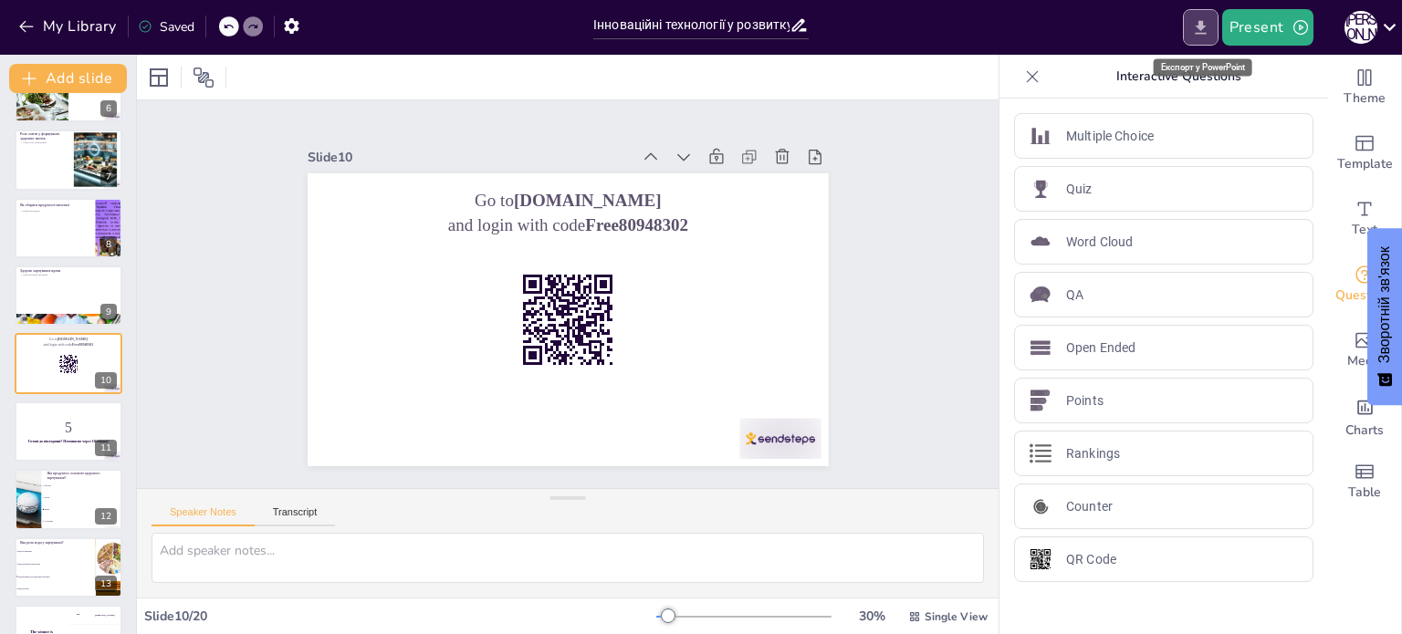
click at [1204, 22] on icon "Export to PowerPoint" at bounding box center [1199, 27] width 11 height 14
